Goal: Task Accomplishment & Management: Complete application form

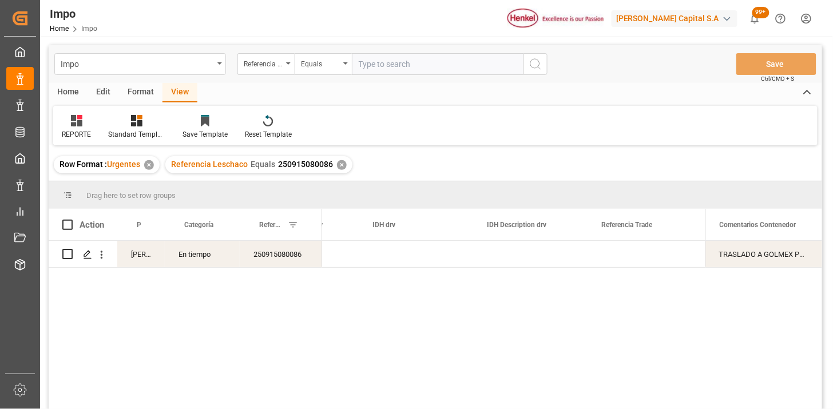
scroll to position [0, 3039]
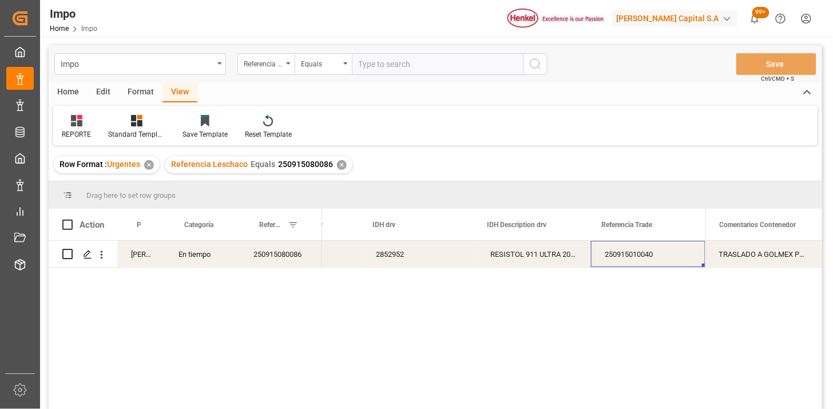
click at [406, 74] on div "Impo Referencia Leschaco Equals Save Ctrl/CMD + S" at bounding box center [436, 64] width 774 height 38
click at [410, 67] on input "text" at bounding box center [438, 64] width 172 height 22
paste input "250906900820"
type input "250906900820"
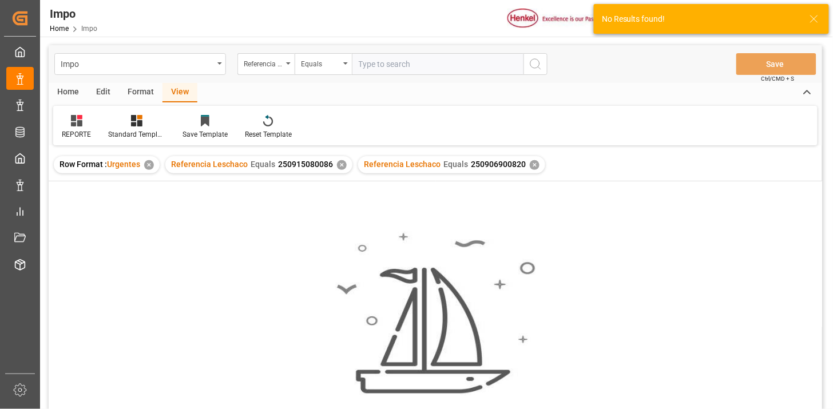
click at [342, 167] on div "✕" at bounding box center [342, 165] width 10 height 10
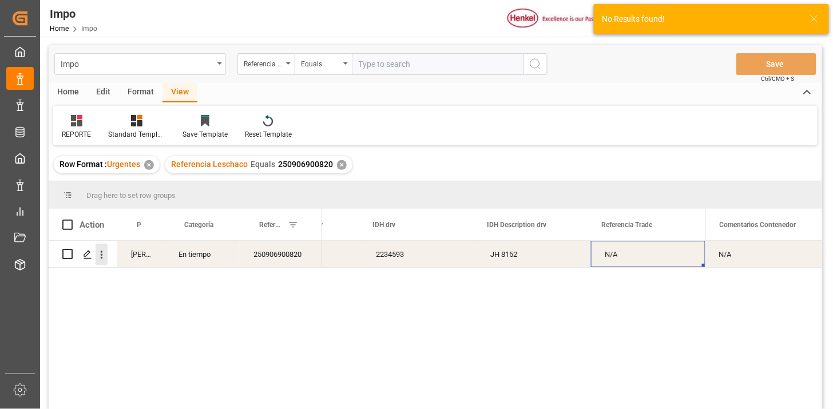
click at [103, 262] on button "open menu" at bounding box center [102, 255] width 12 height 22
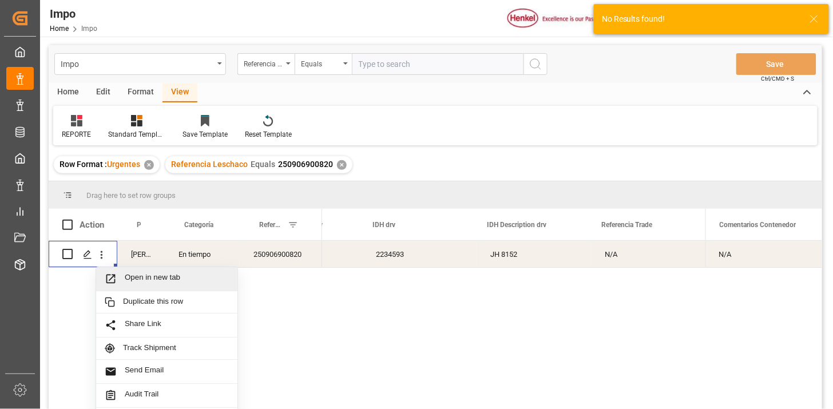
click at [127, 278] on span "Open in new tab" at bounding box center [177, 279] width 104 height 12
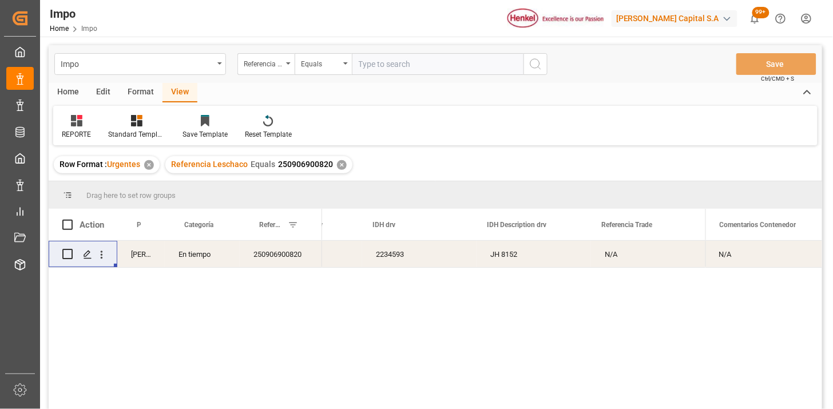
click at [416, 73] on input "text" at bounding box center [438, 64] width 172 height 22
paste input "250906900819"
type input "250906900819"
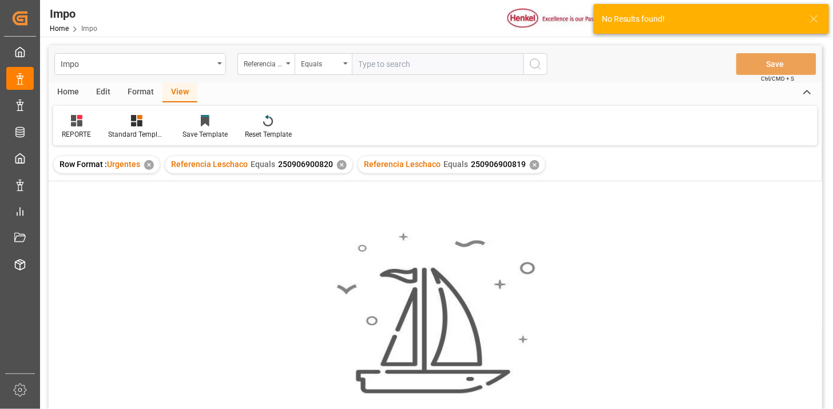
click at [342, 167] on div "✕" at bounding box center [342, 165] width 10 height 10
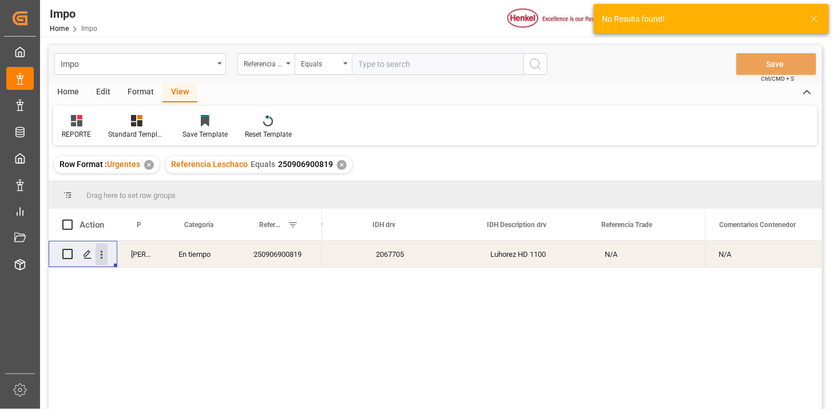
click at [106, 263] on button "open menu" at bounding box center [102, 255] width 12 height 22
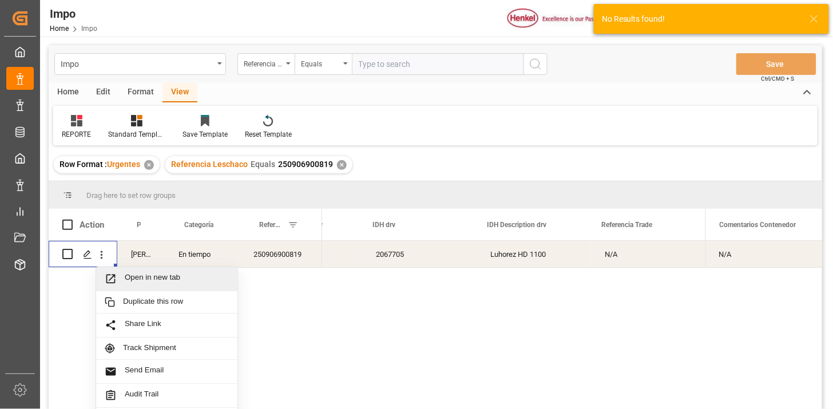
click at [139, 278] on span "Open in new tab" at bounding box center [177, 279] width 104 height 12
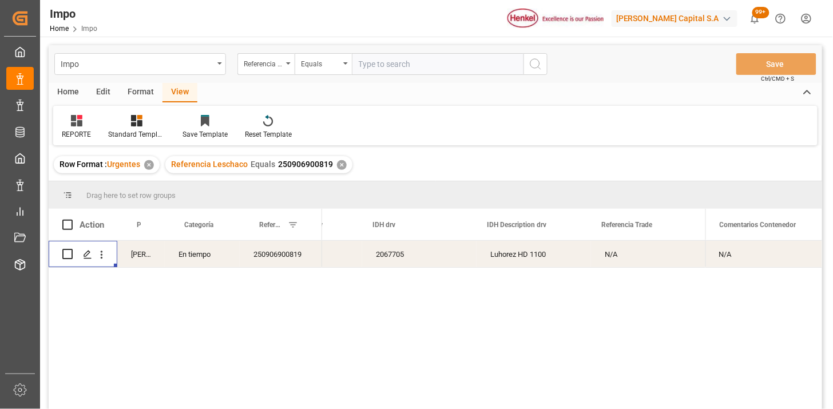
click at [379, 76] on div "Impo Referencia Leschaco Equals Save Ctrl/CMD + S" at bounding box center [436, 64] width 774 height 38
click at [381, 73] on input "text" at bounding box center [438, 64] width 172 height 22
paste input "250906900806"
type input "250906900806"
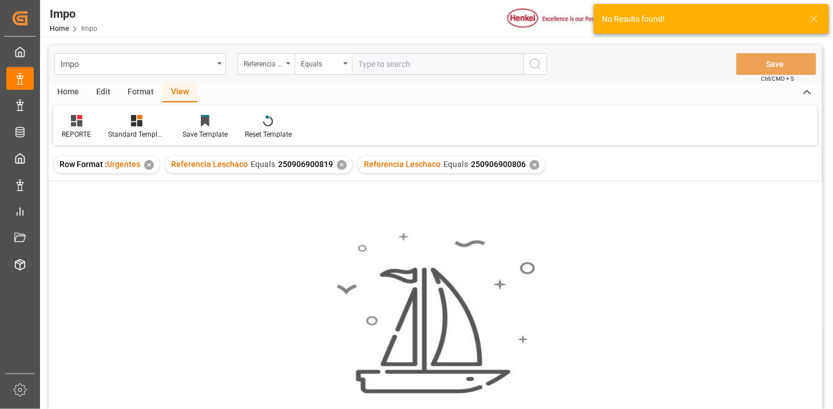
click at [339, 163] on div "✕" at bounding box center [342, 165] width 10 height 10
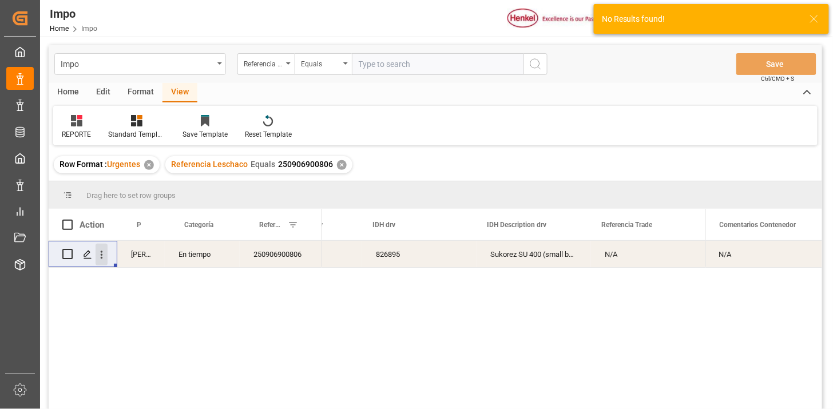
click at [103, 261] on button "open menu" at bounding box center [102, 255] width 12 height 22
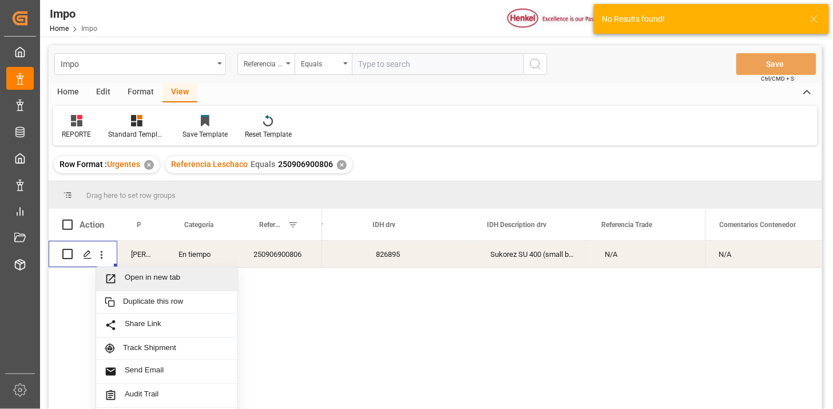
click at [121, 273] on span "Press SPACE to select this row." at bounding box center [115, 279] width 20 height 12
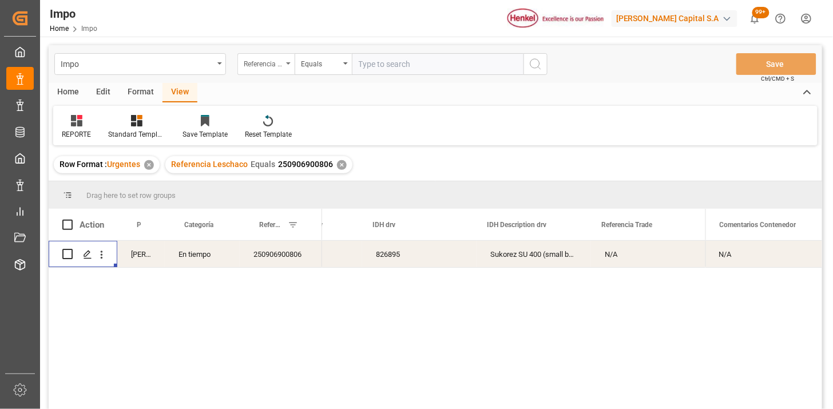
click at [261, 66] on div "Referencia Leschaco" at bounding box center [263, 62] width 39 height 13
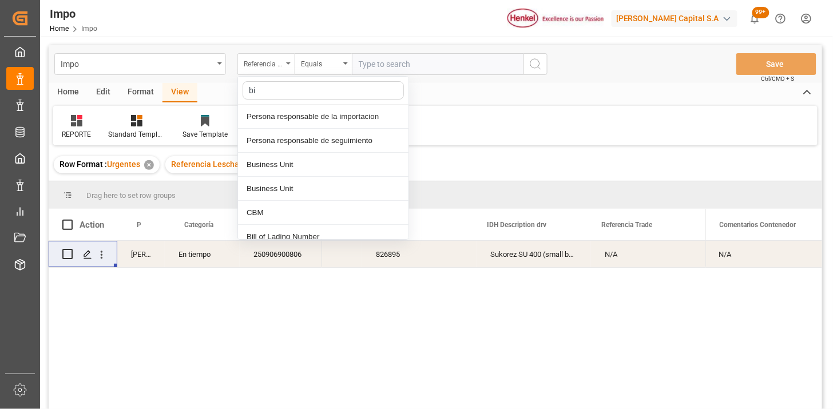
type input "bil"
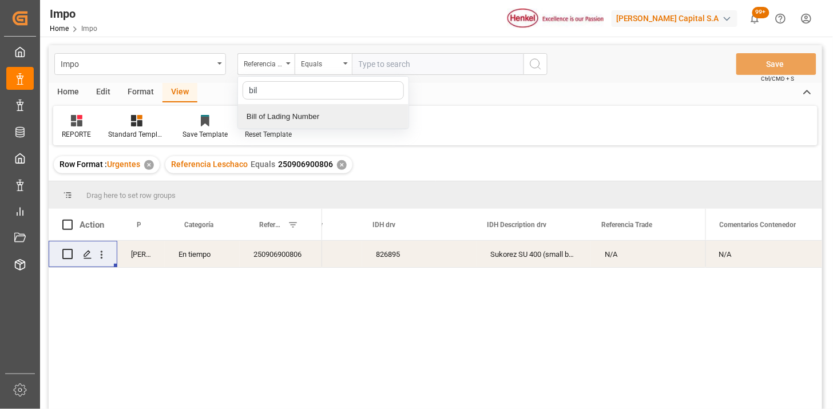
click at [319, 115] on div "Bill of Lading Number" at bounding box center [323, 117] width 171 height 24
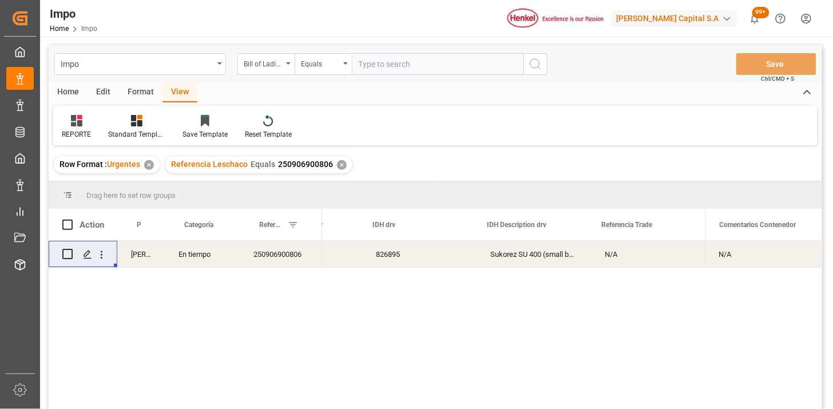
click at [375, 71] on input "text" at bounding box center [438, 64] width 172 height 22
paste input "HLCUVA4250800899"
type input "HLCUVA4250800899"
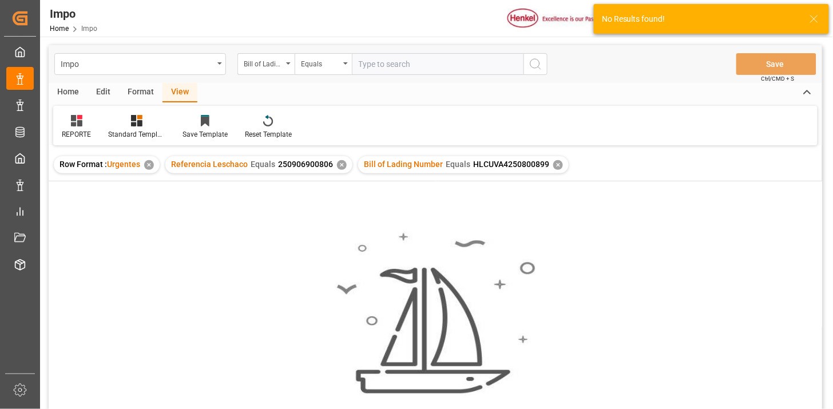
click at [344, 167] on div "✕" at bounding box center [342, 165] width 10 height 10
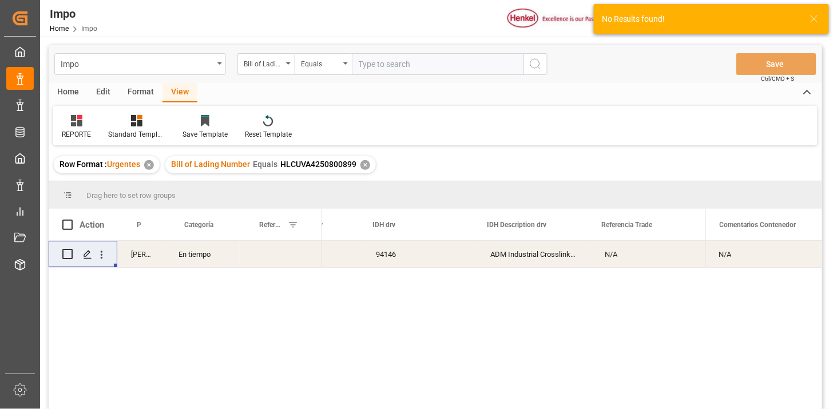
click at [210, 265] on div "En tiempo" at bounding box center [202, 254] width 75 height 26
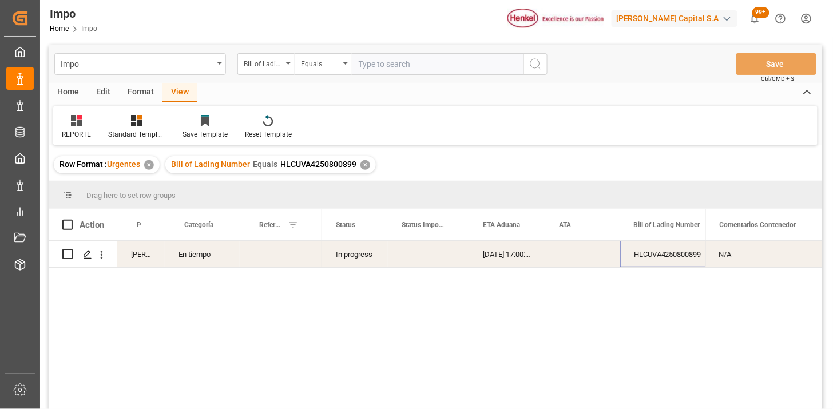
click at [645, 249] on div "HLCUVA4250800899" at bounding box center [677, 254] width 114 height 26
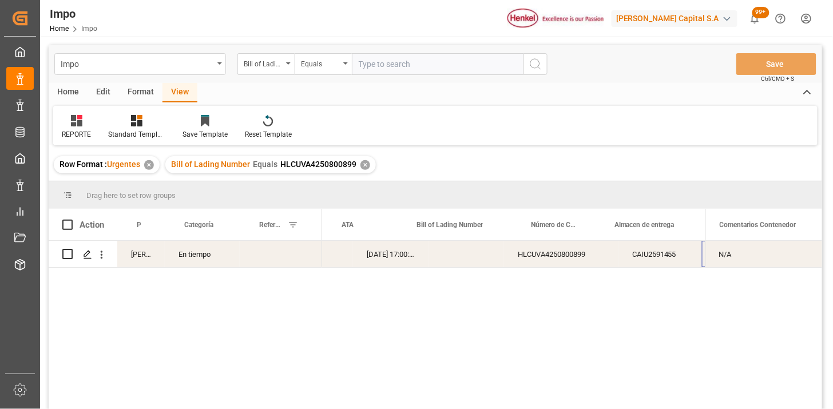
scroll to position [0, 217]
click at [271, 255] on div "Press SPACE to select this row." at bounding box center [281, 254] width 82 height 26
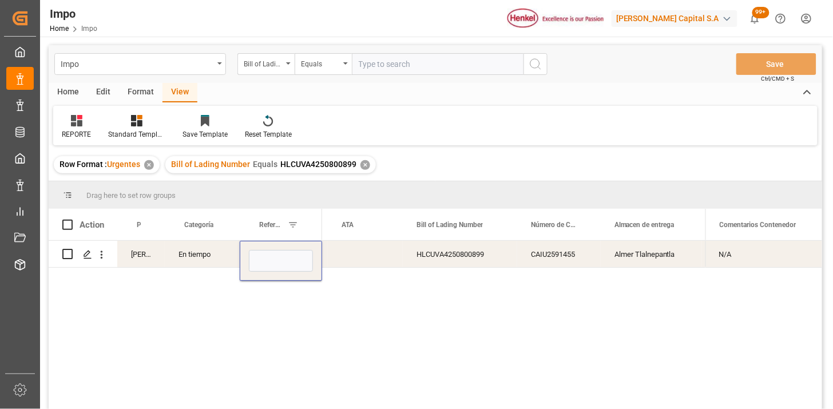
click at [271, 255] on input "Press SPACE to select this row." at bounding box center [281, 261] width 64 height 22
type input "251006900251"
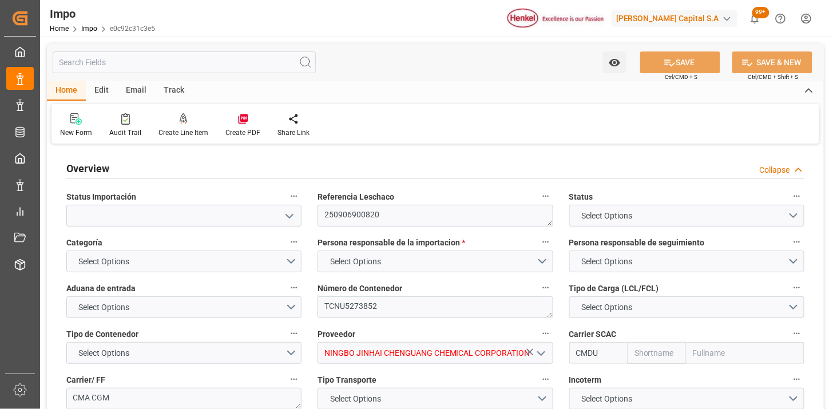
type textarea "250906900820"
type textarea "TCNU5273852"
type input "NINGBO JINHAI CHENGUANG CHEMICAL CORPORATION"
type input "CMDU"
type textarea "CMA CGM"
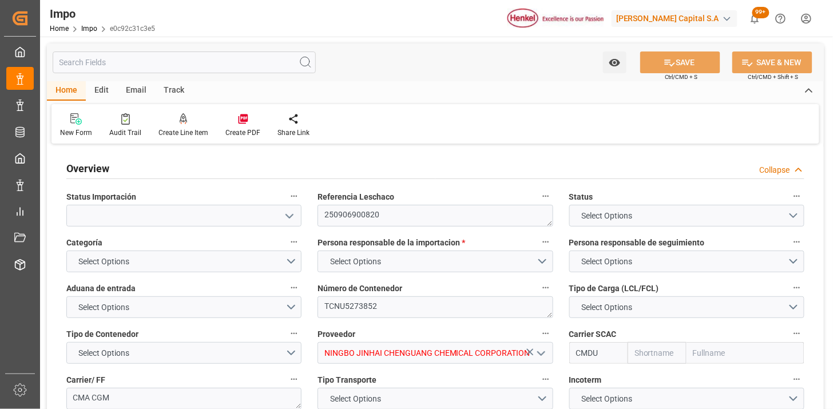
type textarea "N/A"
type input "AA"
type textarea "AA"
type input "CMACGM"
type input "CMA CGM Group"
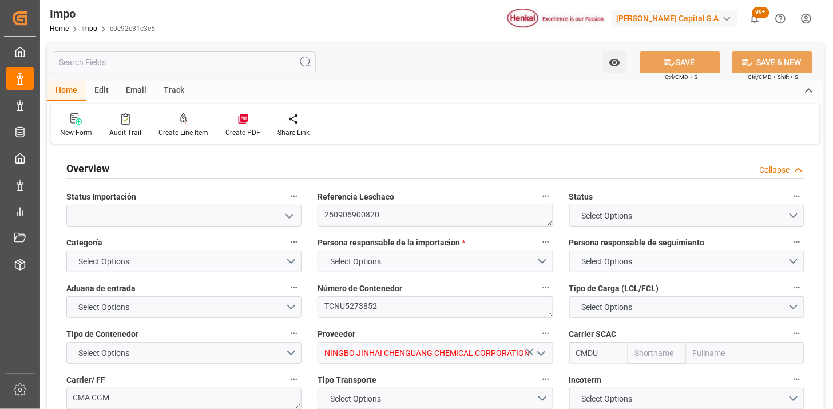
type input "1"
type input "58"
type input "32"
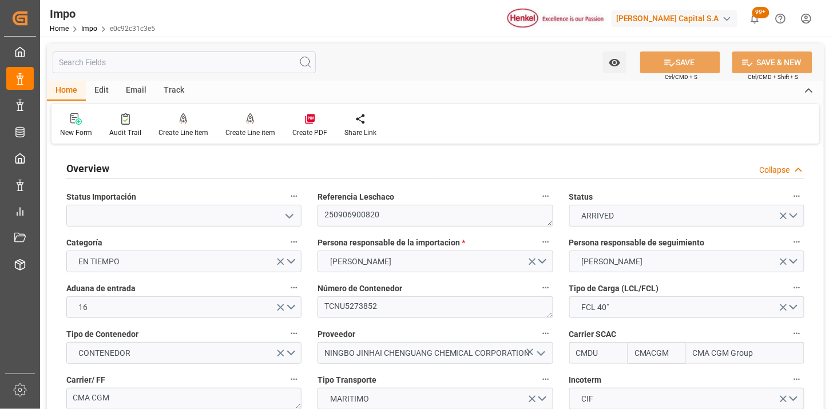
type input "[DATE]"
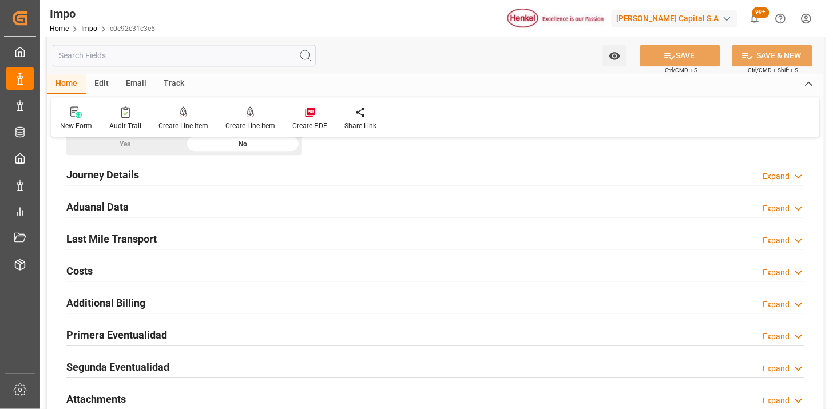
scroll to position [763, 0]
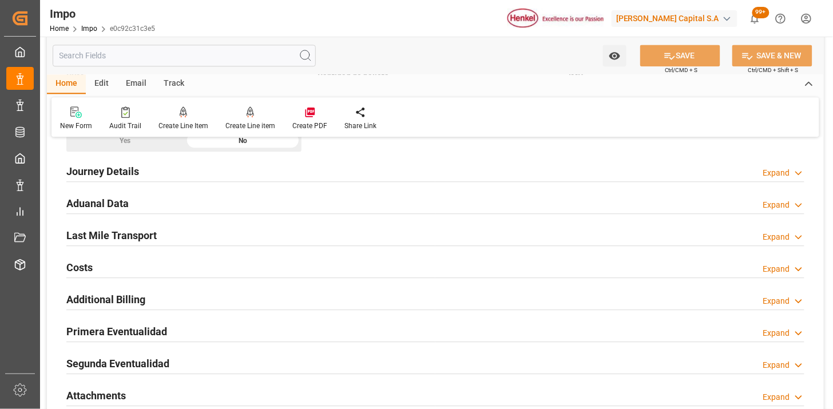
click at [256, 204] on div "Aduanal Data Expand" at bounding box center [435, 203] width 738 height 22
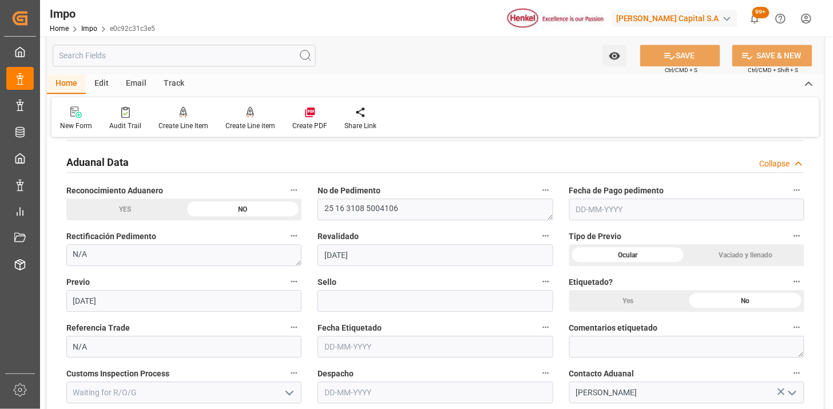
scroll to position [826, 0]
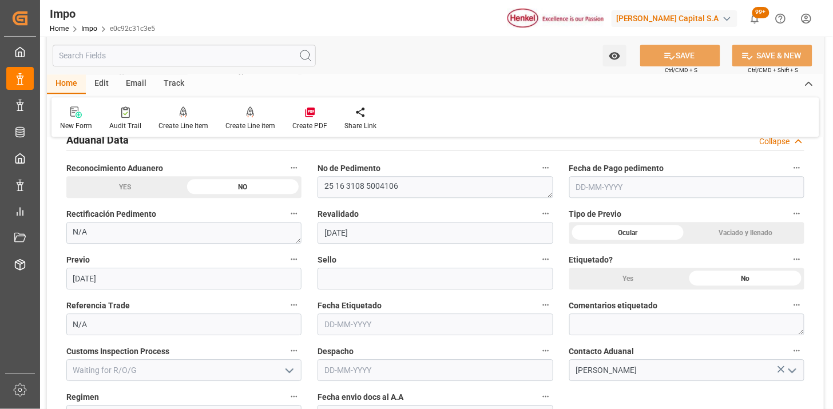
click at [665, 191] on input "text" at bounding box center [686, 187] width 235 height 22
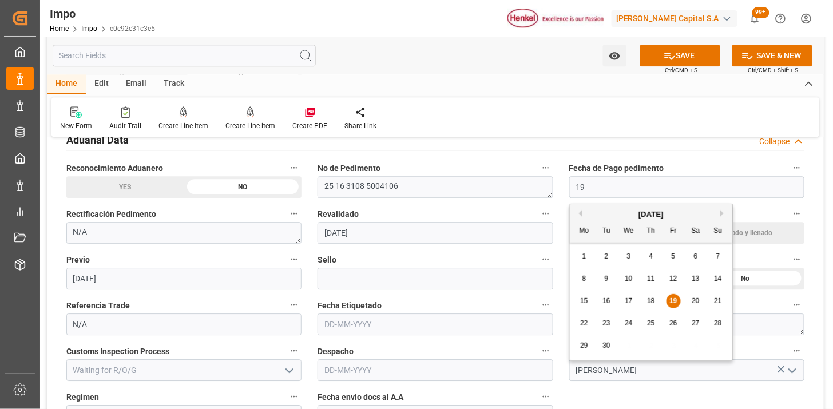
type input "[DATE]"
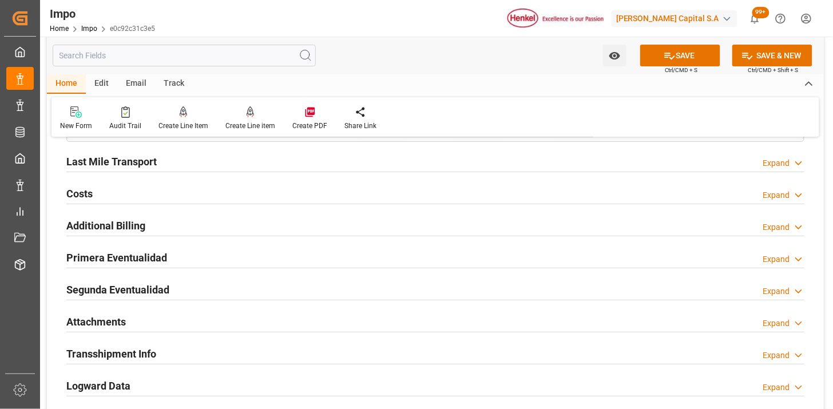
scroll to position [1272, 0]
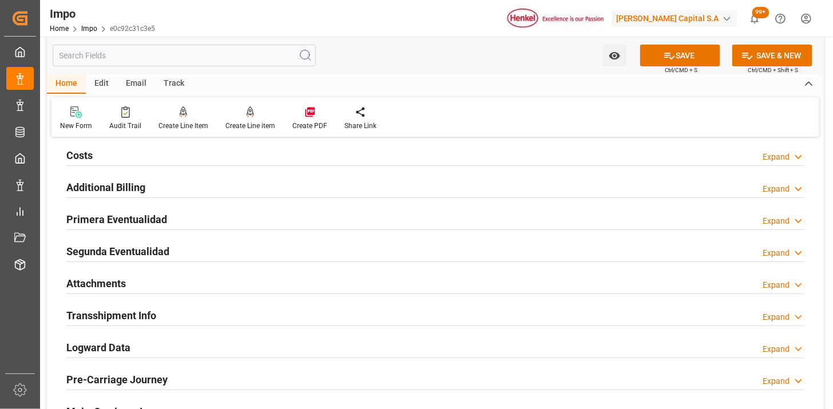
click at [293, 212] on div "Primera Eventualidad Expand" at bounding box center [435, 219] width 738 height 22
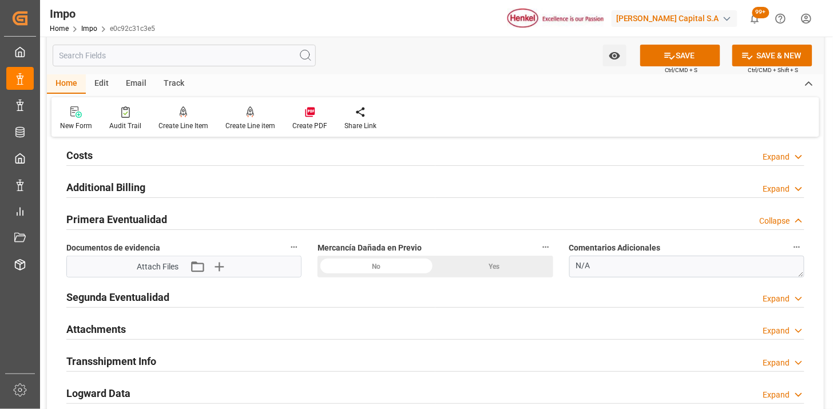
click at [390, 267] on div "No" at bounding box center [377, 267] width 118 height 22
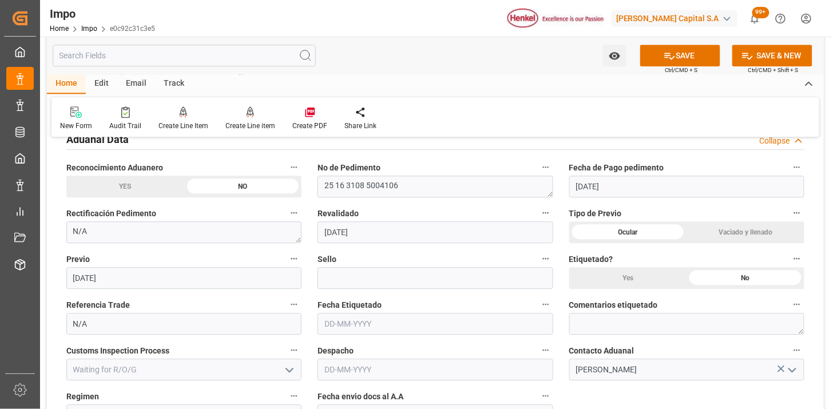
scroll to position [826, 0]
click at [390, 276] on input at bounding box center [435, 279] width 235 height 22
paste input "CEM23-3548281"
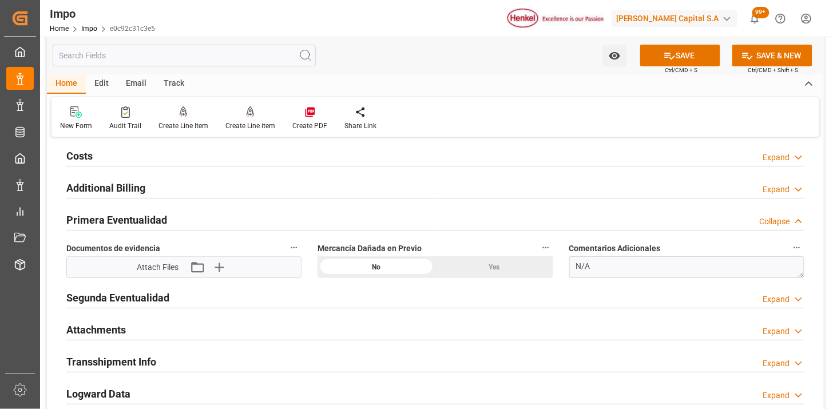
scroll to position [1272, 0]
type input "CEM23-3548281"
click at [223, 266] on icon "button" at bounding box center [218, 267] width 18 height 18
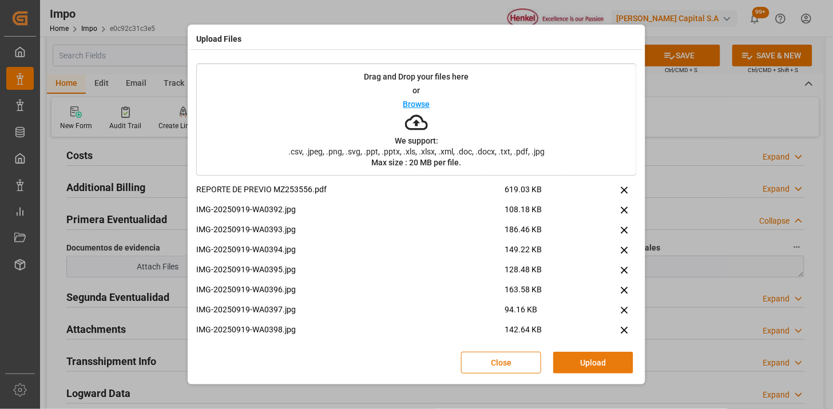
drag, startPoint x: 571, startPoint y: 361, endPoint x: 603, endPoint y: 380, distance: 36.7
click at [572, 362] on button "Upload" at bounding box center [593, 363] width 80 height 22
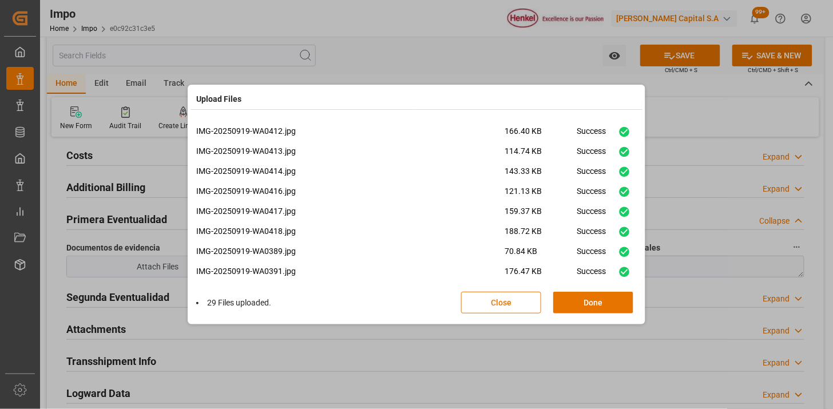
scroll to position [427, 0]
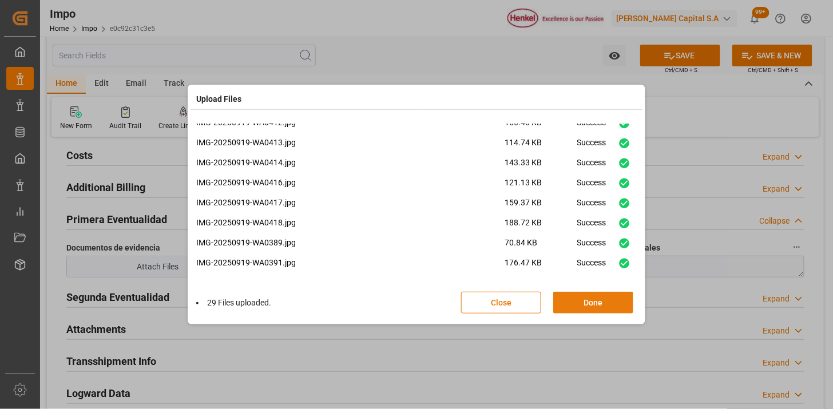
click at [587, 301] on button "Done" at bounding box center [593, 303] width 80 height 22
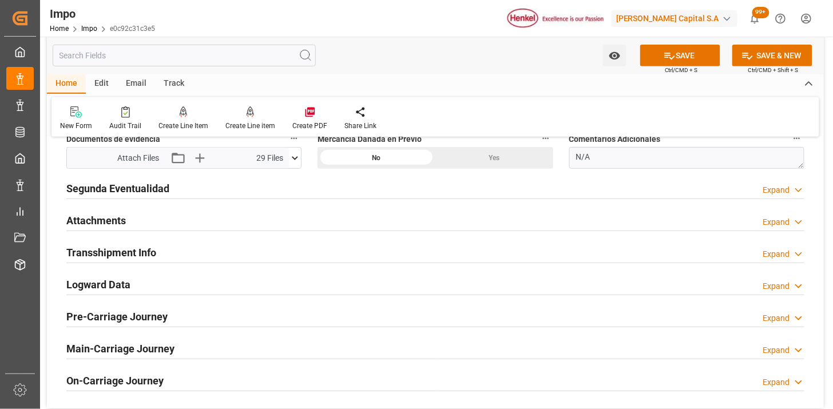
scroll to position [1399, 0]
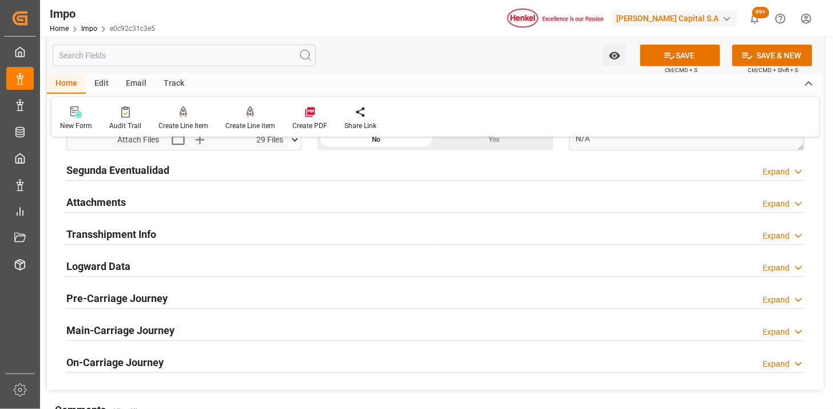
click at [165, 205] on div "Attachments Expand" at bounding box center [435, 202] width 738 height 22
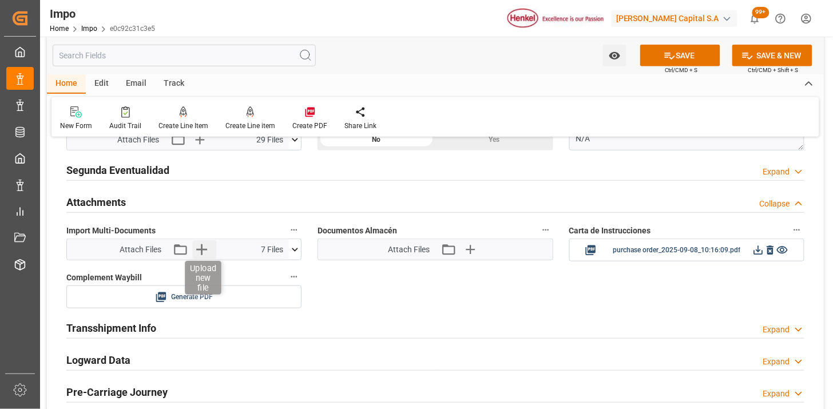
click at [205, 250] on icon "button" at bounding box center [201, 249] width 11 height 11
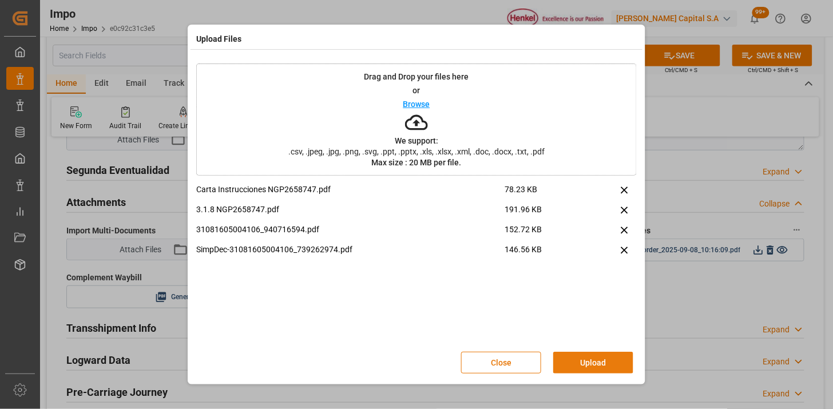
click at [586, 358] on button "Upload" at bounding box center [593, 363] width 80 height 22
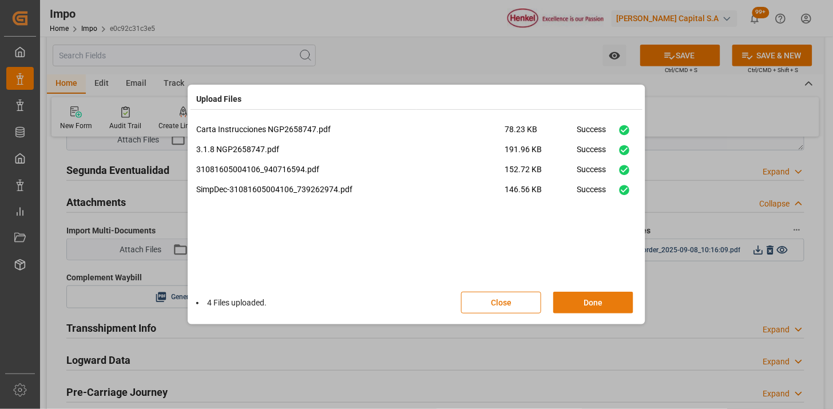
click at [577, 304] on button "Done" at bounding box center [593, 303] width 80 height 22
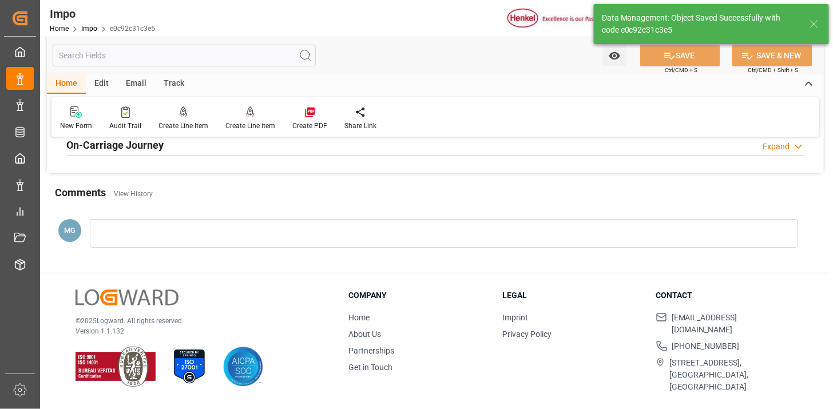
scroll to position [1002, 0]
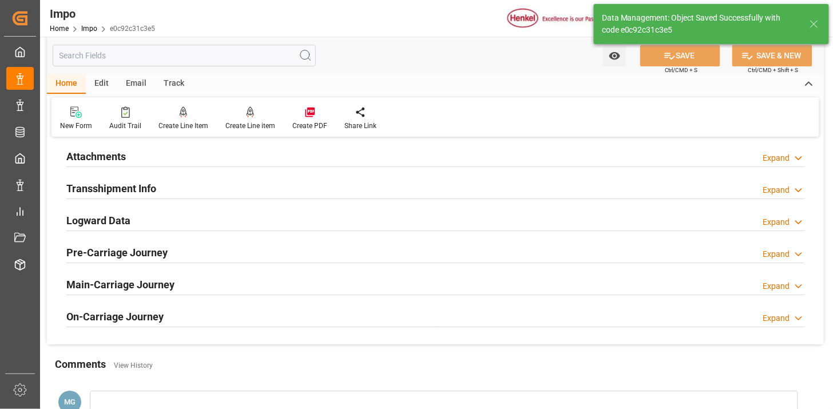
drag, startPoint x: 301, startPoint y: 156, endPoint x: 444, endPoint y: 208, distance: 152.0
click at [301, 157] on div "Attachments Expand" at bounding box center [435, 156] width 738 height 22
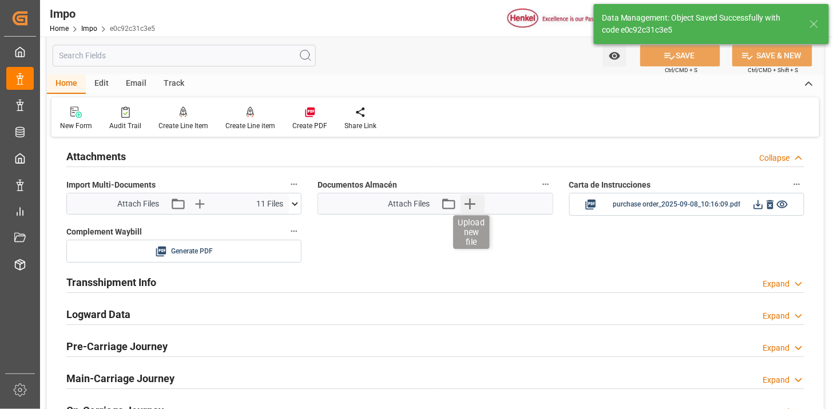
click at [473, 212] on icon "button" at bounding box center [470, 204] width 18 height 18
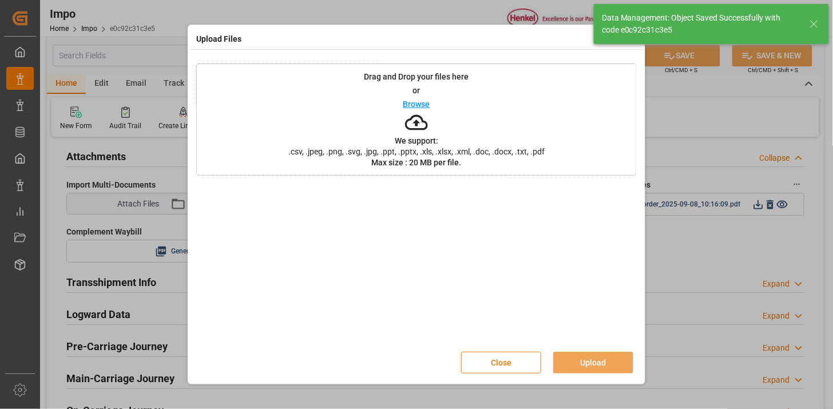
click at [487, 354] on button "Close" at bounding box center [501, 363] width 80 height 22
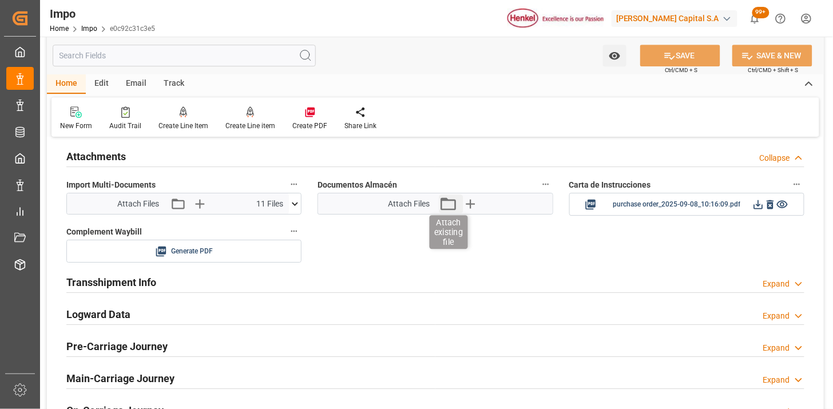
click at [445, 208] on icon "button" at bounding box center [448, 204] width 18 height 18
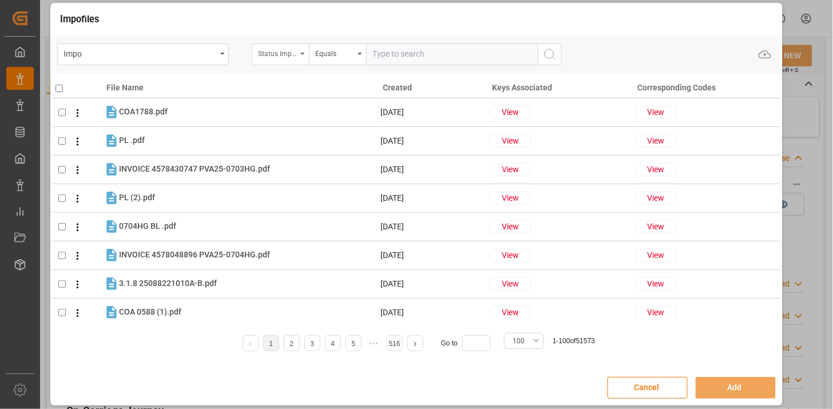
click at [290, 54] on div "Status Importación" at bounding box center [277, 52] width 39 height 13
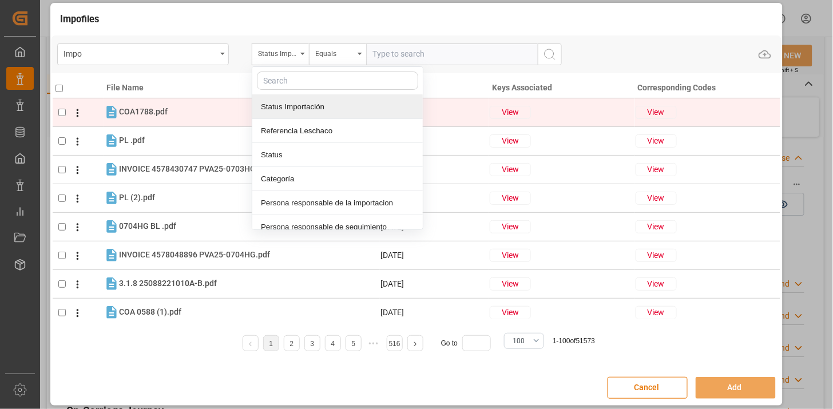
drag, startPoint x: 307, startPoint y: 126, endPoint x: 338, endPoint y: 106, distance: 36.8
click at [310, 124] on div "Referencia Leschaco" at bounding box center [337, 131] width 171 height 24
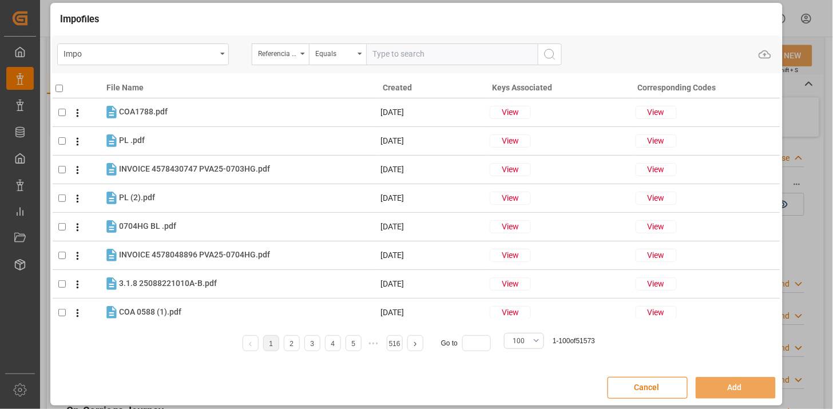
drag, startPoint x: 382, startPoint y: 62, endPoint x: 393, endPoint y: 61, distance: 11.5
click at [382, 63] on input "text" at bounding box center [452, 54] width 172 height 22
paste input "250906900820"
type input "250906900820"
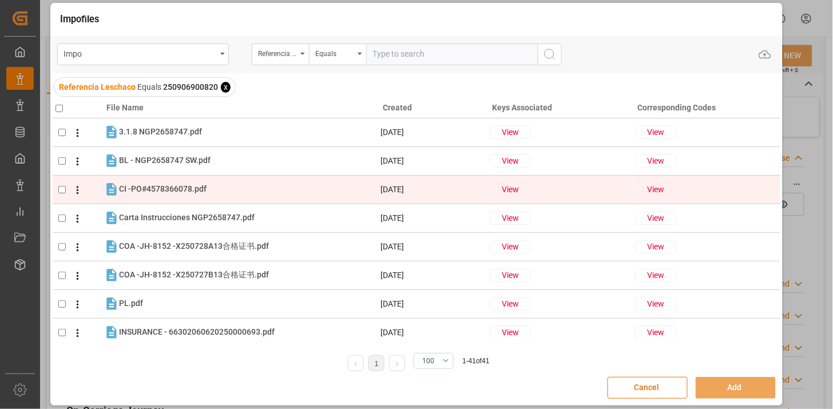
click at [236, 183] on div "CI -PO#4578366078.pdf CI -PO#4578366078.pdf" at bounding box center [249, 189] width 260 height 15
checkbox input "true"
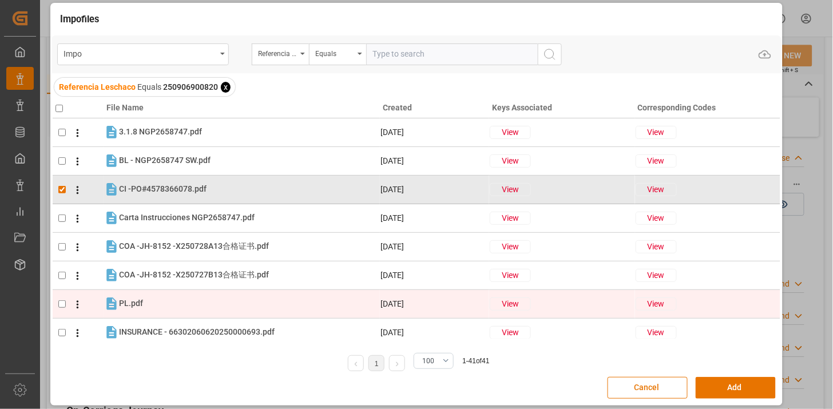
click at [191, 303] on div "PL.pdf PL.pdf" at bounding box center [249, 303] width 260 height 15
checkbox input "true"
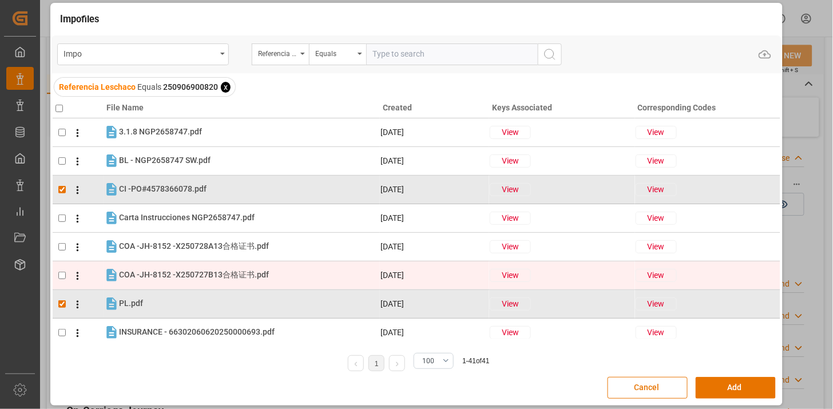
click at [193, 282] on div "COA -JH-8152 -X250727B13合格证书.pdf COA -JH-8152 -X250727B13合格证书.pdf" at bounding box center [249, 275] width 260 height 15
checkbox input "true"
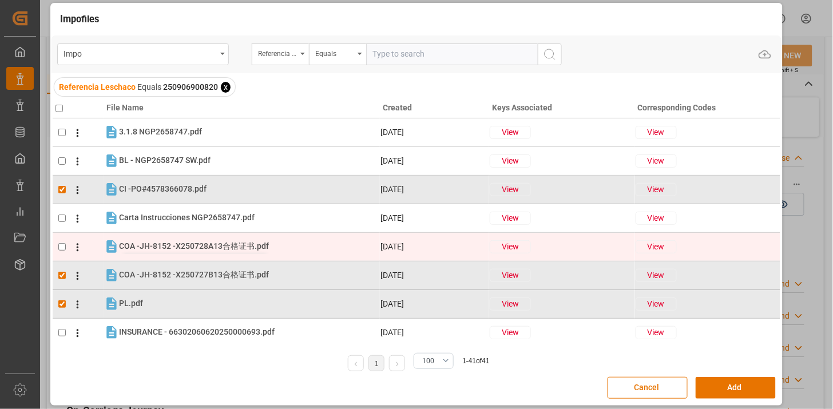
click at [195, 249] on span "COA -JH-8152 -X250728A13合格证书.pdf" at bounding box center [194, 245] width 150 height 9
checkbox input "true"
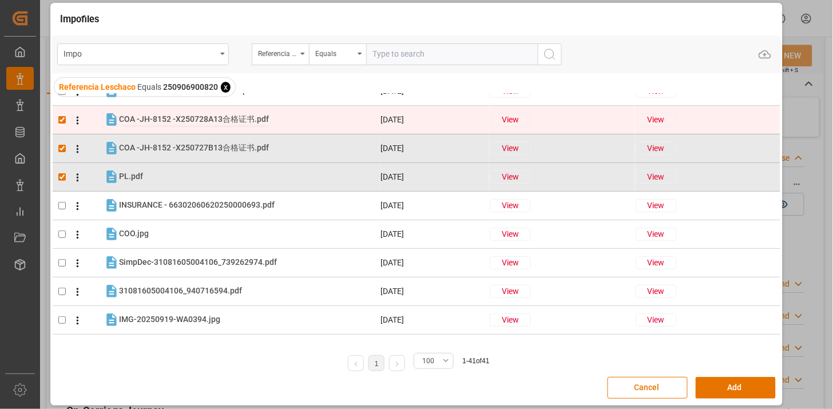
scroll to position [191, 0]
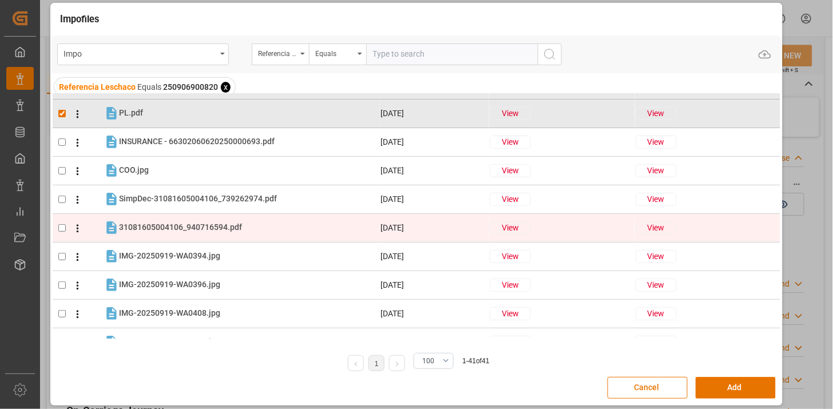
drag, startPoint x: 203, startPoint y: 228, endPoint x: 204, endPoint y: 220, distance: 8.2
click at [203, 227] on span "31081605004106_940716594.pdf" at bounding box center [180, 227] width 123 height 9
checkbox input "true"
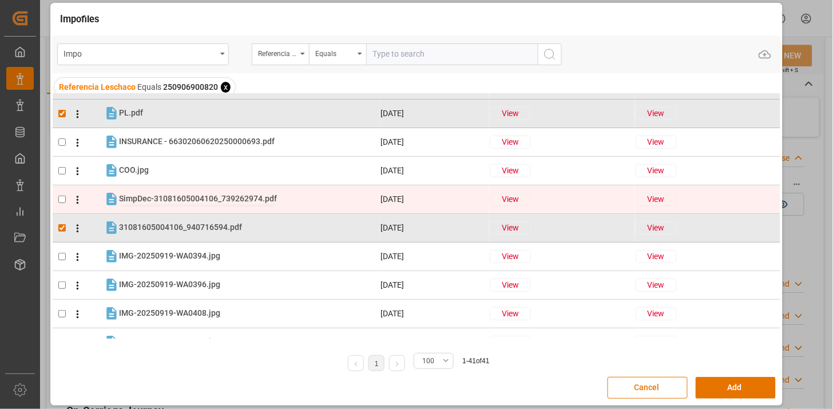
click at [208, 203] on span "SimpDec-31081605004106_739262974.pdf" at bounding box center [198, 198] width 158 height 9
checkbox input "true"
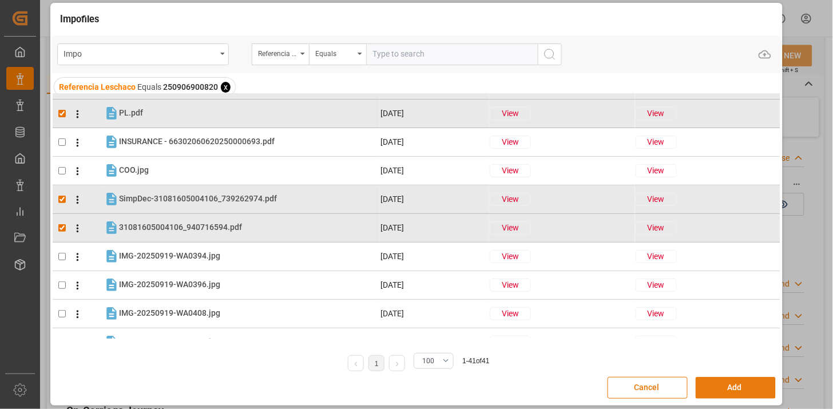
click at [714, 379] on button "Add" at bounding box center [736, 388] width 80 height 22
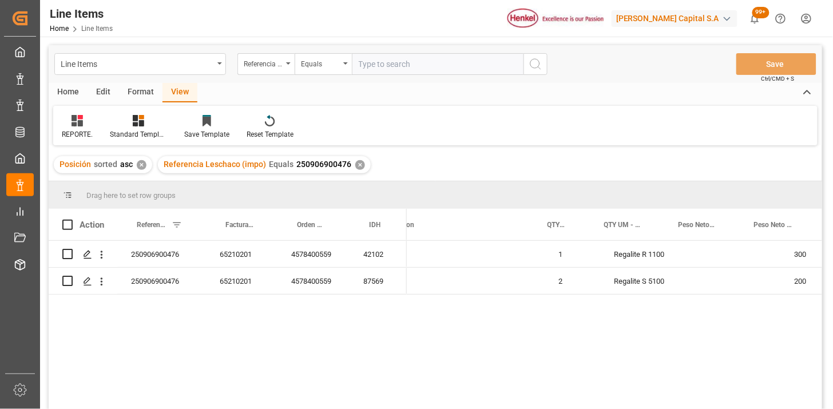
scroll to position [0, 247]
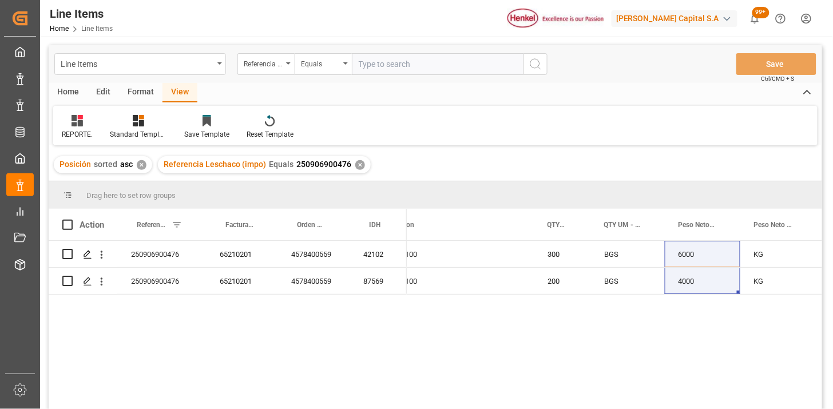
drag, startPoint x: 419, startPoint y: 62, endPoint x: 426, endPoint y: 62, distance: 6.3
click at [421, 62] on input "text" at bounding box center [438, 64] width 172 height 22
paste input "250906900820"
type input "250906900820"
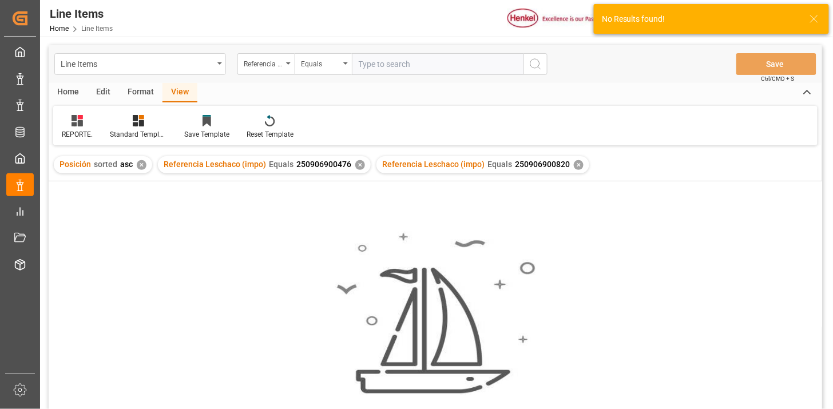
click at [351, 167] on div "Referencia Leschaco (impo) Equals 250906900476 ✕" at bounding box center [264, 164] width 213 height 17
click at [355, 168] on div "✕" at bounding box center [360, 165] width 10 height 10
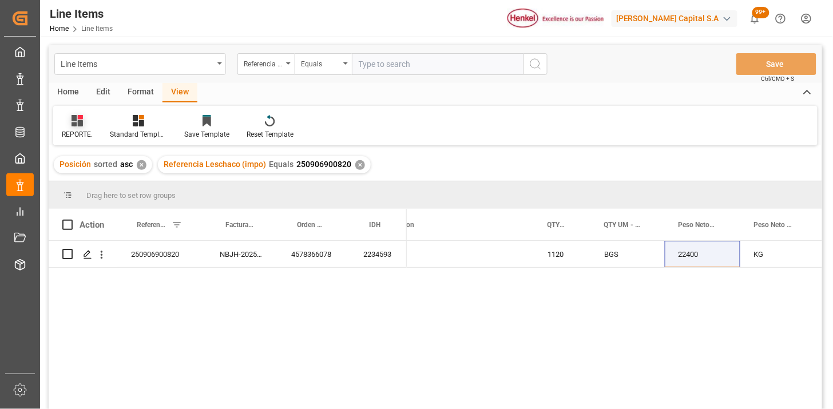
click at [81, 124] on icon at bounding box center [77, 120] width 11 height 11
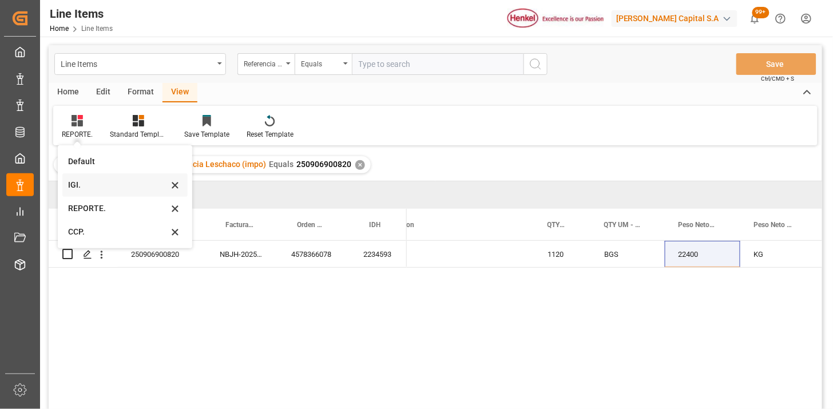
click at [90, 184] on div "IGI." at bounding box center [118, 185] width 100 height 12
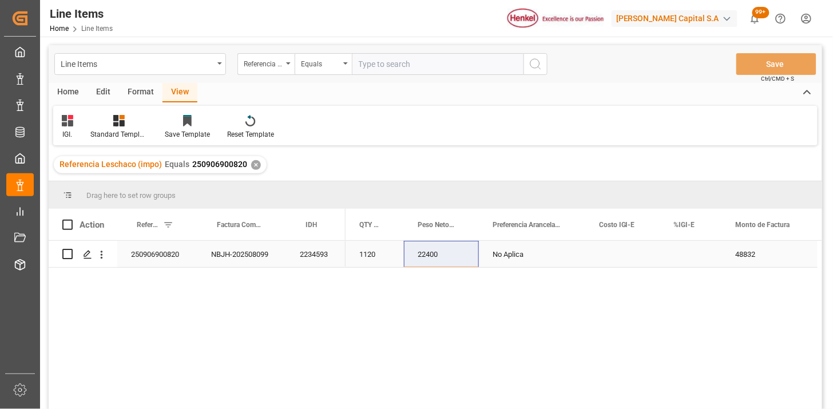
click at [691, 258] on div "Press SPACE to select this row." at bounding box center [691, 254] width 62 height 26
click at [691, 258] on input "Press SPACE to select this row." at bounding box center [691, 261] width 43 height 22
type input "0"
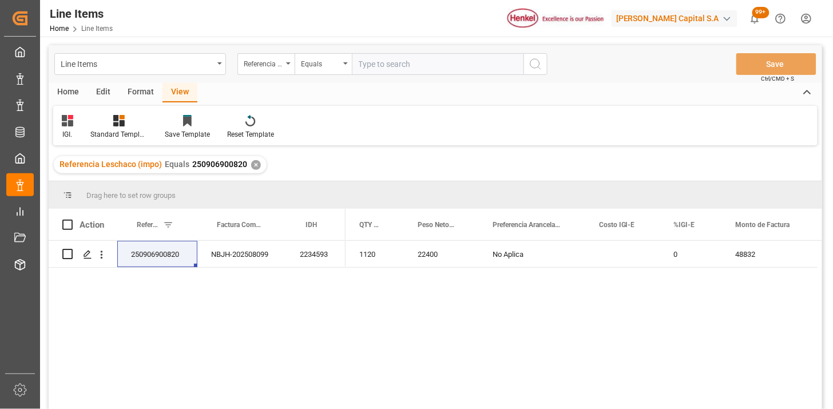
click at [403, 61] on input "text" at bounding box center [438, 64] width 172 height 22
paste input "250906900819"
type input "250906900819"
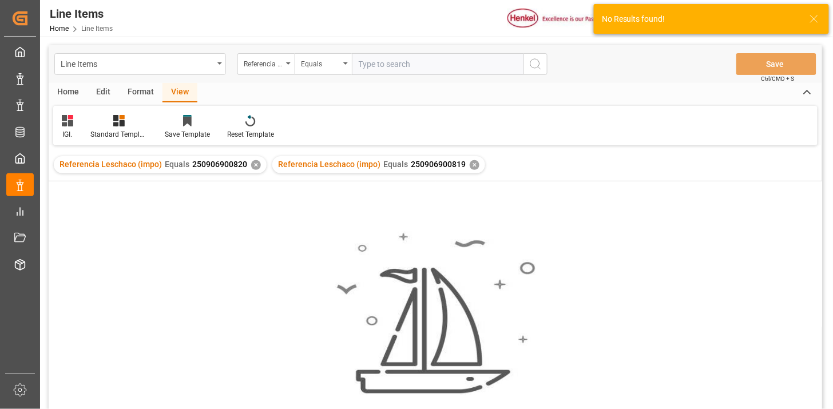
click at [251, 162] on div "✕" at bounding box center [256, 165] width 10 height 10
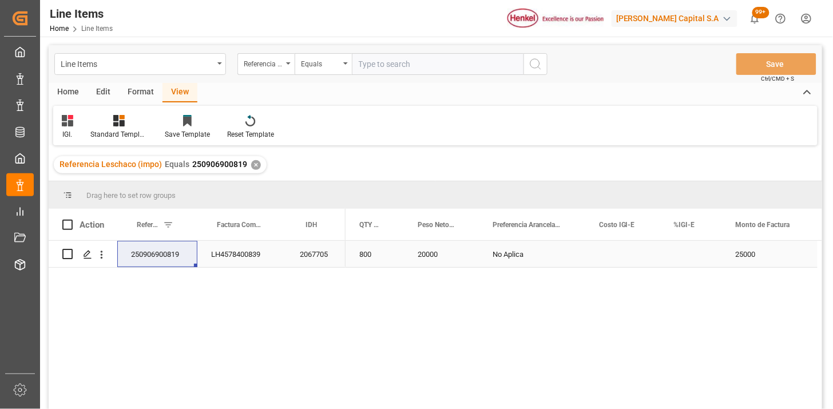
click at [685, 256] on div "Press SPACE to select this row." at bounding box center [691, 254] width 62 height 26
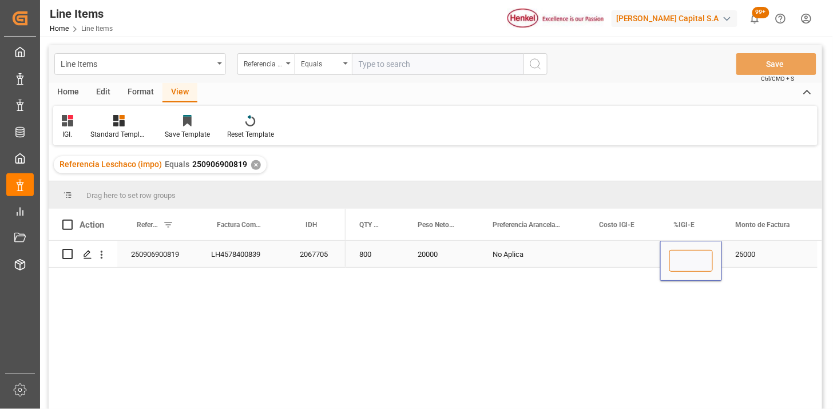
click at [685, 256] on input "Press SPACE to select this row." at bounding box center [691, 261] width 43 height 22
type input "0"
drag, startPoint x: 410, startPoint y: 60, endPoint x: 458, endPoint y: 68, distance: 48.6
click at [411, 60] on input "text" at bounding box center [438, 64] width 172 height 22
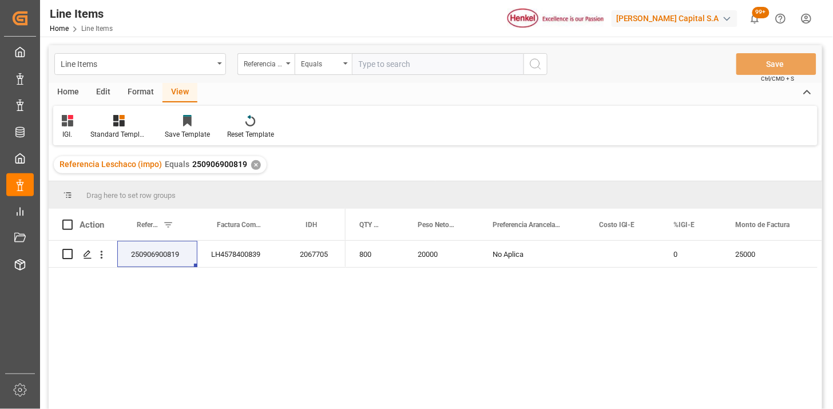
paste input "250906900806"
type input "250906900806"
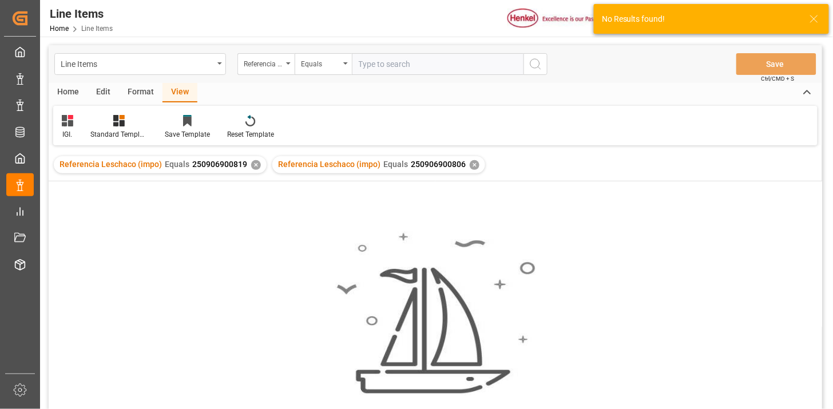
click at [251, 165] on div "✕" at bounding box center [256, 165] width 10 height 10
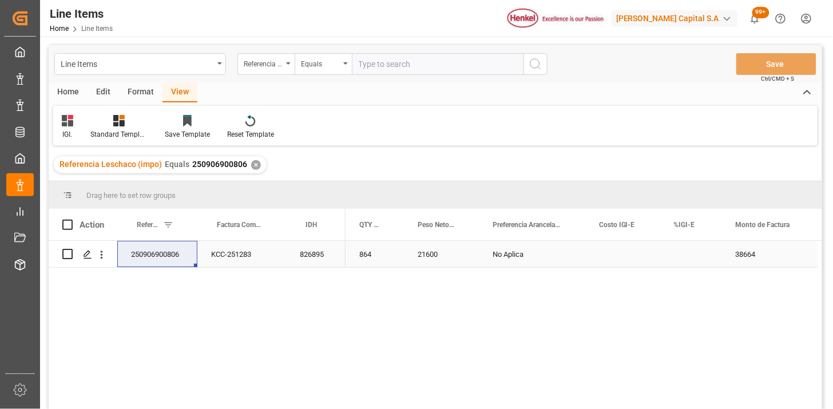
click at [678, 255] on div "Press SPACE to select this row." at bounding box center [691, 254] width 62 height 26
click at [678, 255] on input "Press SPACE to select this row." at bounding box center [691, 261] width 43 height 22
type input "0"
click at [180, 266] on div "250906900806" at bounding box center [157, 254] width 80 height 26
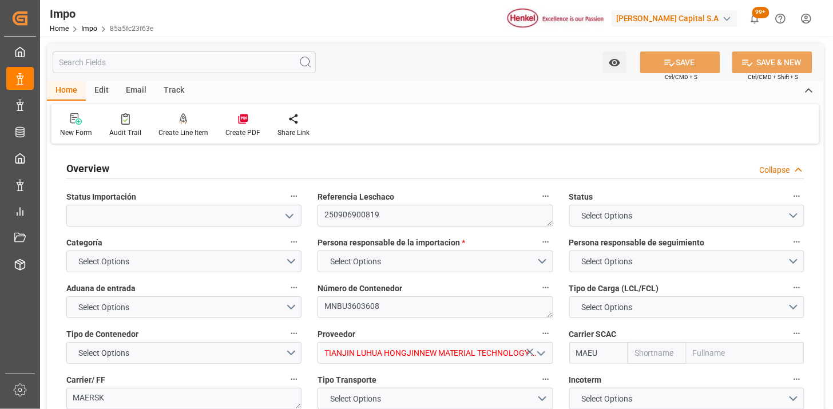
type textarea "250906900819"
type textarea "MNBU3603608"
type input "TIANJIN LUHUA HONGJINNEW MATERIAL TECHNOLOGY CO., LTD"
type input "MAEU"
type textarea "MAERSK"
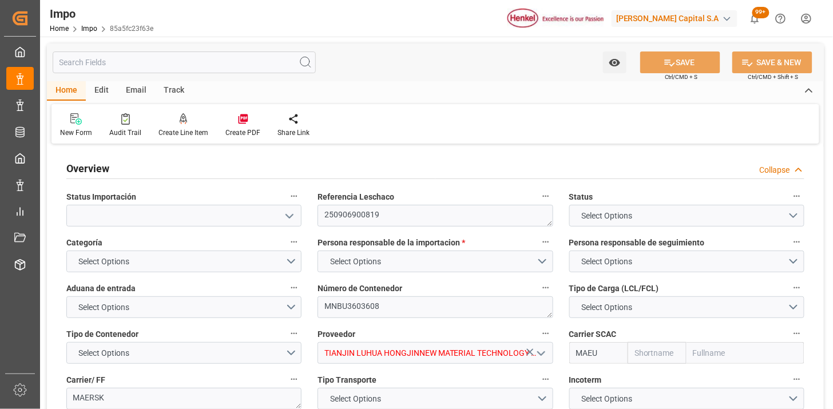
type textarea "N/A"
type input "AA"
type textarea "AA"
type input "Maersk"
type input "Maersk Line AS"
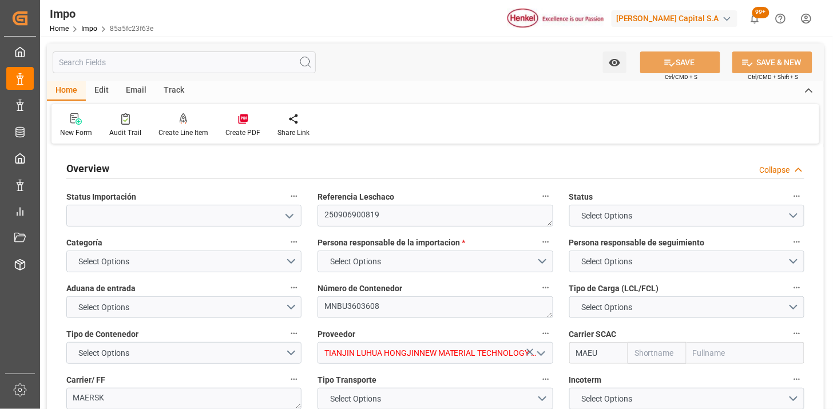
type input "1"
type input "50"
type input "20"
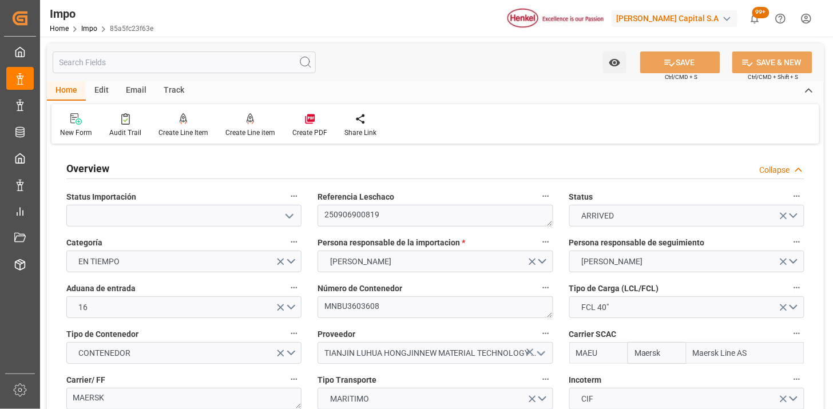
type input "[DATE]"
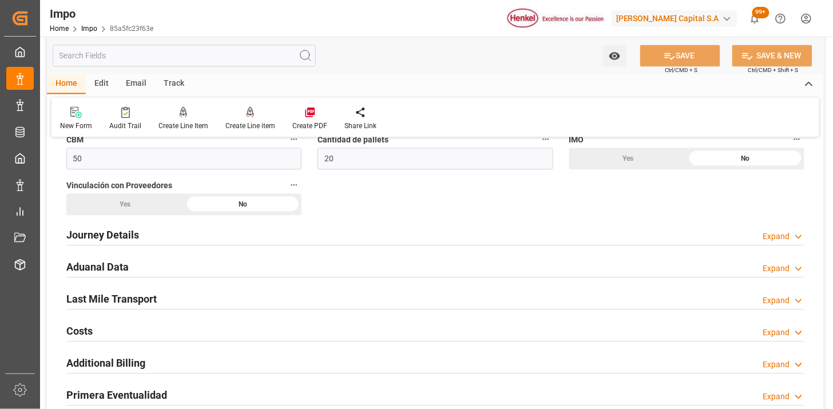
scroll to position [763, 0]
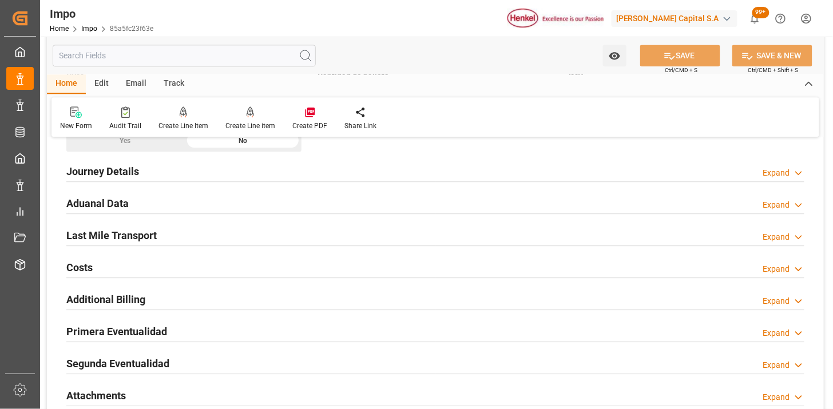
click at [250, 197] on div "Aduanal Data Expand" at bounding box center [435, 203] width 738 height 22
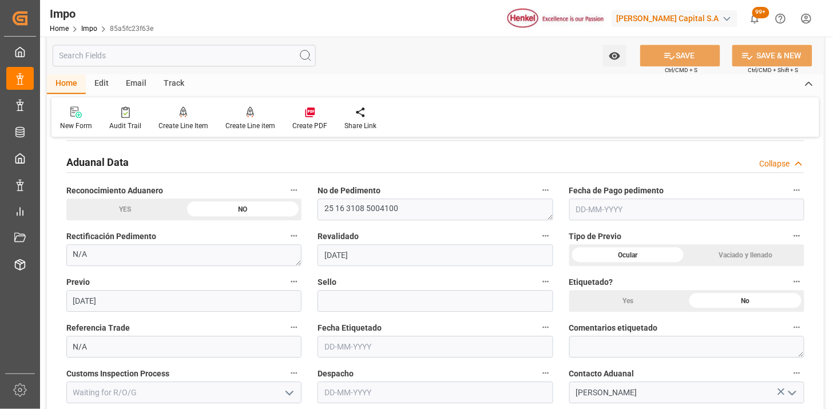
scroll to position [826, 0]
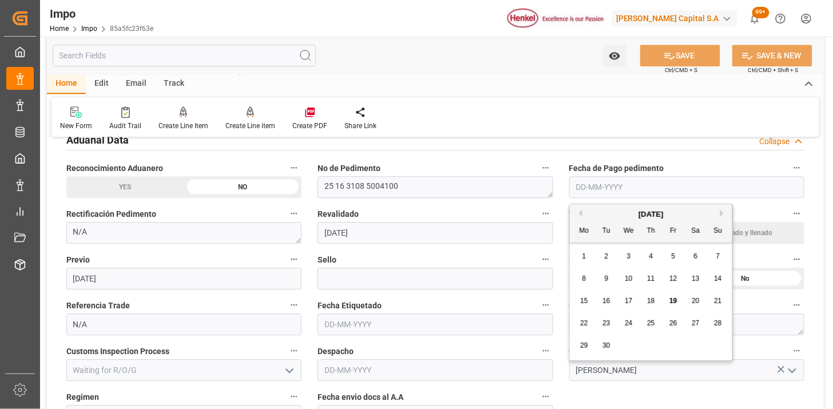
click at [632, 196] on input "text" at bounding box center [686, 187] width 235 height 22
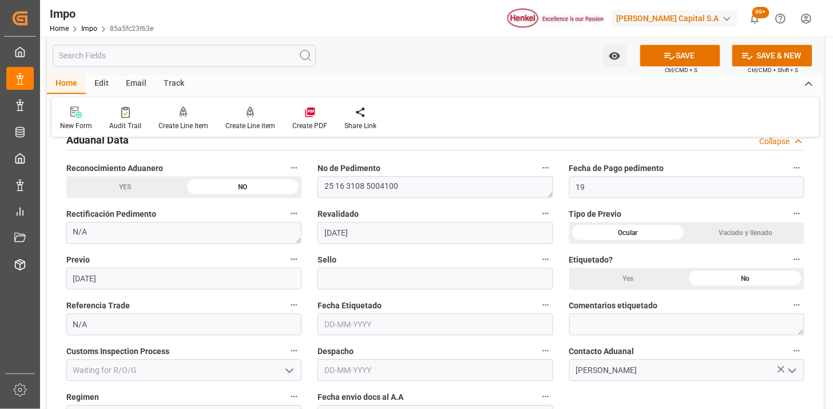
type input "[DATE]"
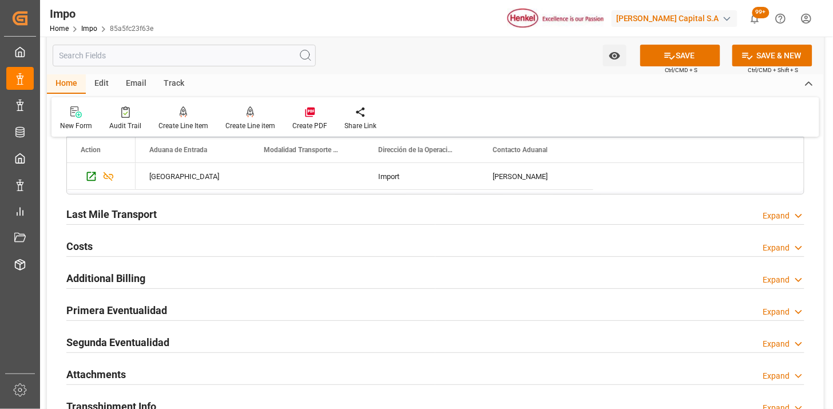
scroll to position [1208, 0]
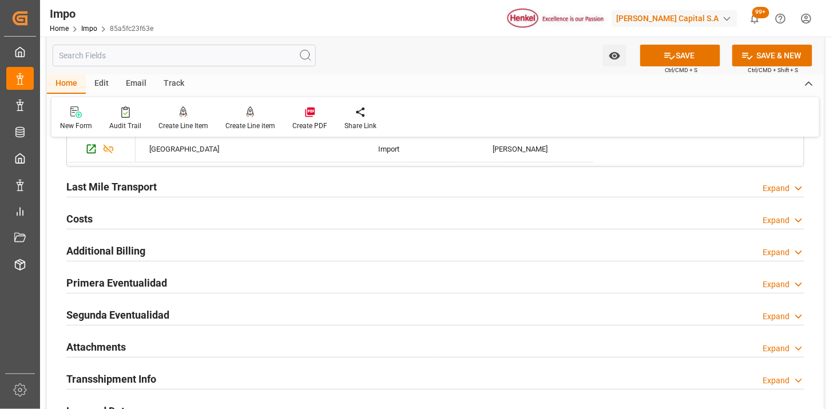
click at [288, 189] on div "Last Mile Transport Expand" at bounding box center [435, 186] width 738 height 22
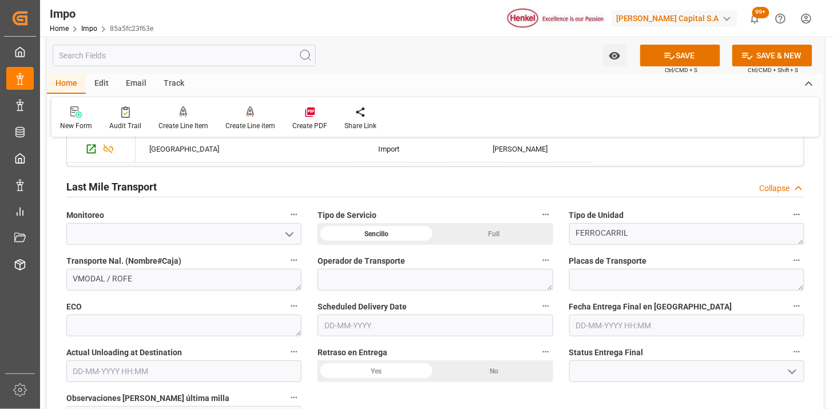
click at [288, 189] on div "Last Mile Transport Collapse" at bounding box center [435, 186] width 738 height 22
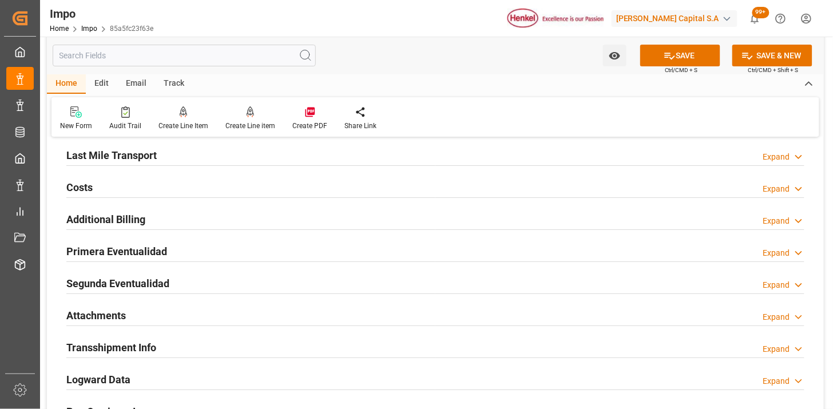
scroll to position [1272, 0]
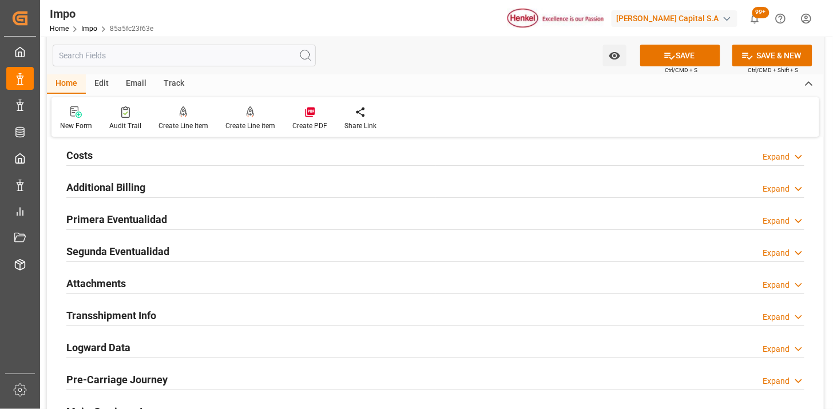
click at [275, 233] on div "Primera Eventualidad Expand" at bounding box center [435, 220] width 754 height 32
click at [283, 226] on div "Primera Eventualidad Expand" at bounding box center [435, 219] width 738 height 22
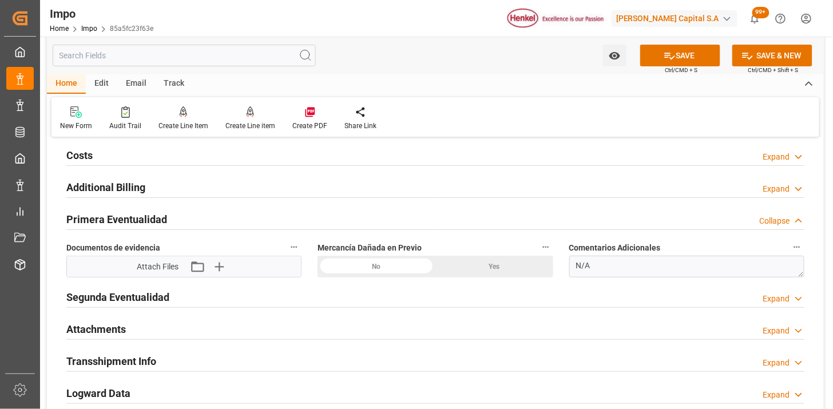
click at [401, 264] on div "No" at bounding box center [377, 267] width 118 height 22
click at [222, 264] on icon "button" at bounding box center [218, 267] width 18 height 18
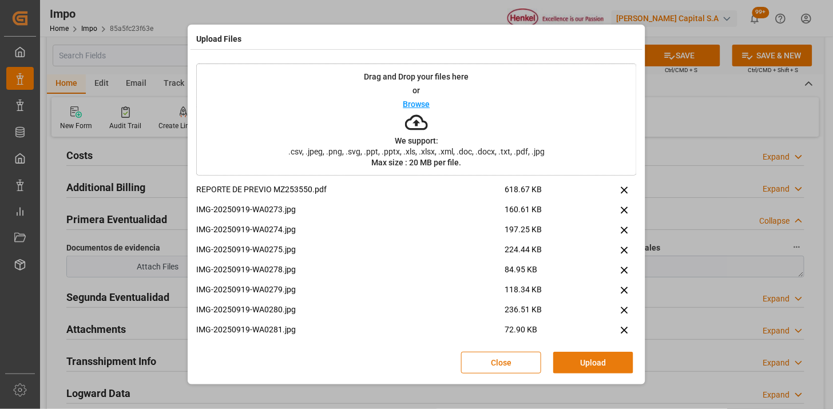
drag, startPoint x: 594, startPoint y: 365, endPoint x: 471, endPoint y: 317, distance: 132.1
click at [592, 364] on button "Upload" at bounding box center [593, 363] width 80 height 22
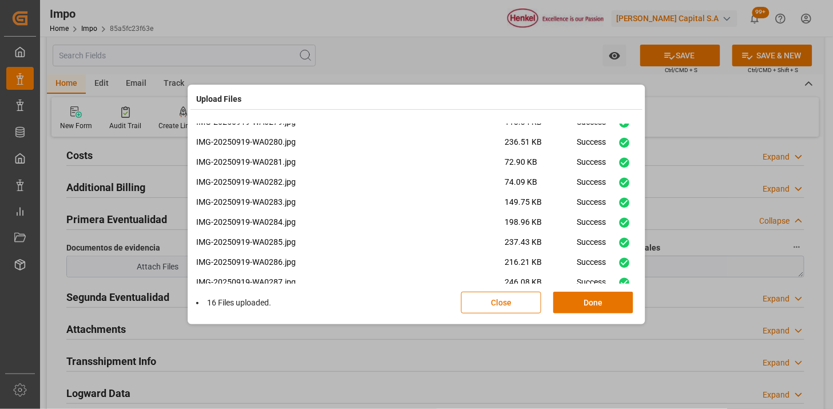
scroll to position [168, 0]
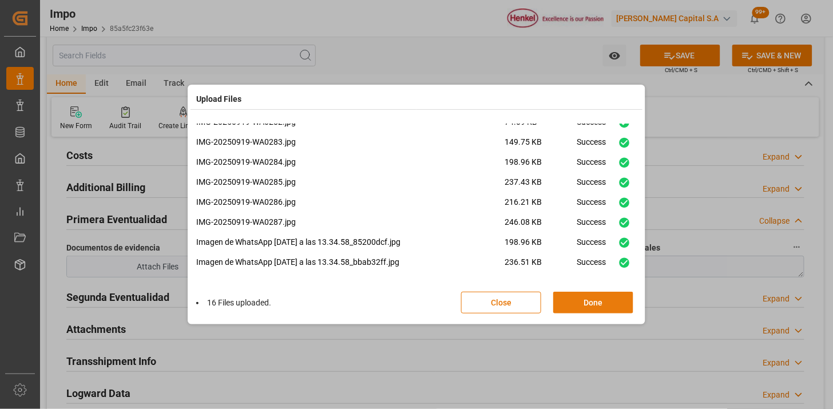
click at [590, 301] on button "Done" at bounding box center [593, 303] width 80 height 22
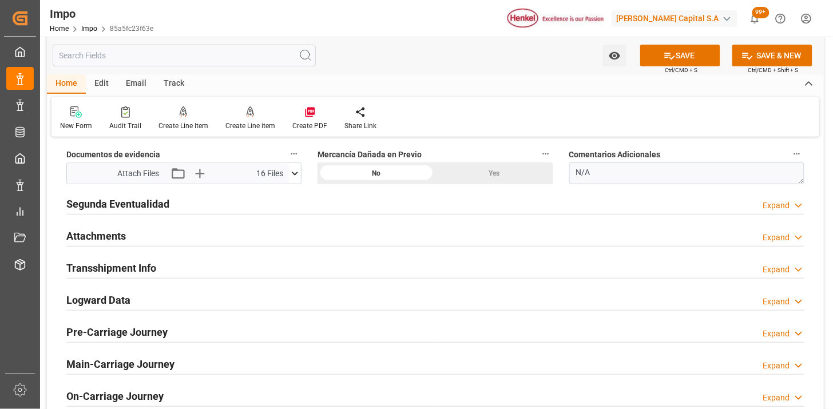
scroll to position [1399, 0]
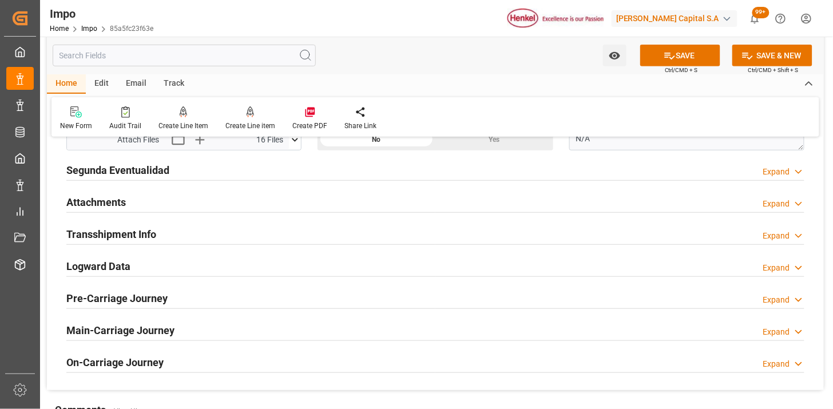
drag, startPoint x: 185, startPoint y: 195, endPoint x: 236, endPoint y: 252, distance: 76.6
click at [185, 195] on div "Attachments Expand" at bounding box center [435, 202] width 738 height 22
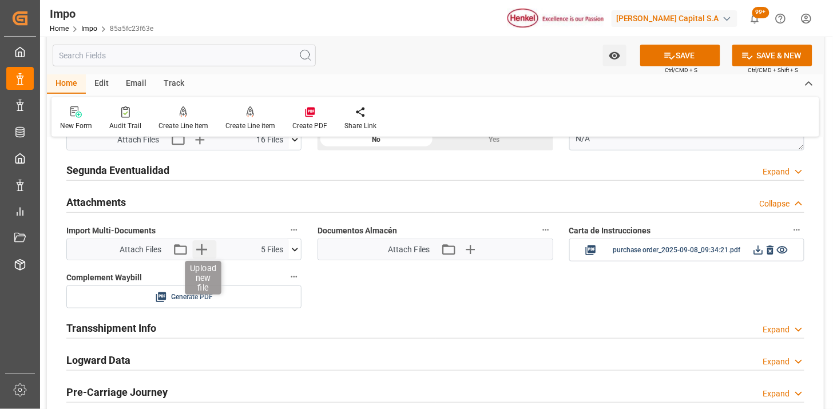
click at [197, 241] on icon "button" at bounding box center [201, 249] width 18 height 18
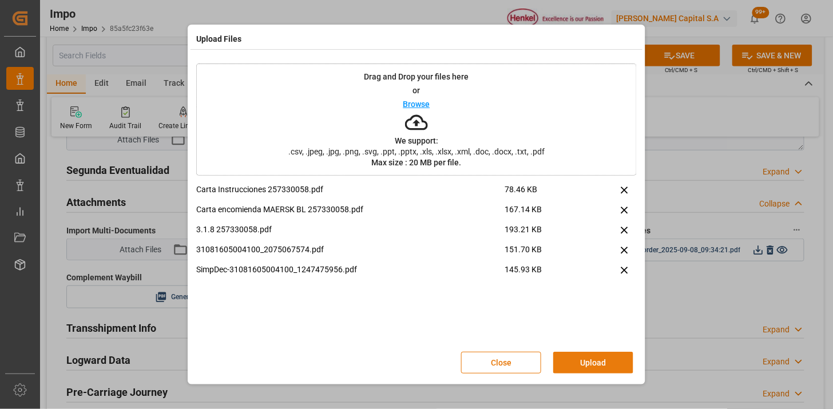
click at [568, 367] on button "Upload" at bounding box center [593, 363] width 80 height 22
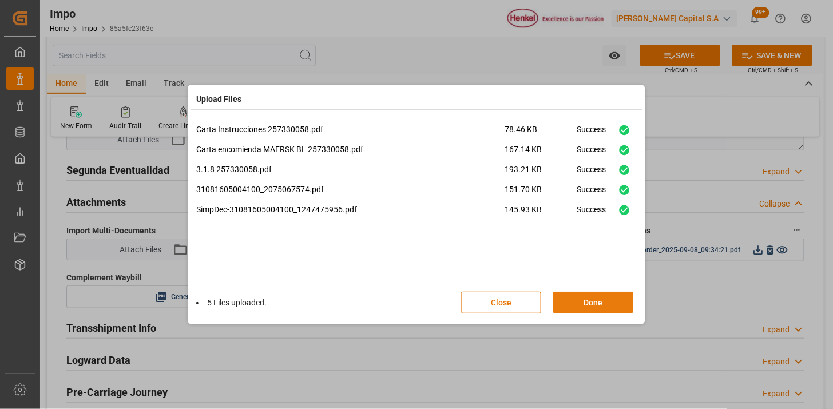
click at [607, 299] on button "Done" at bounding box center [593, 303] width 80 height 22
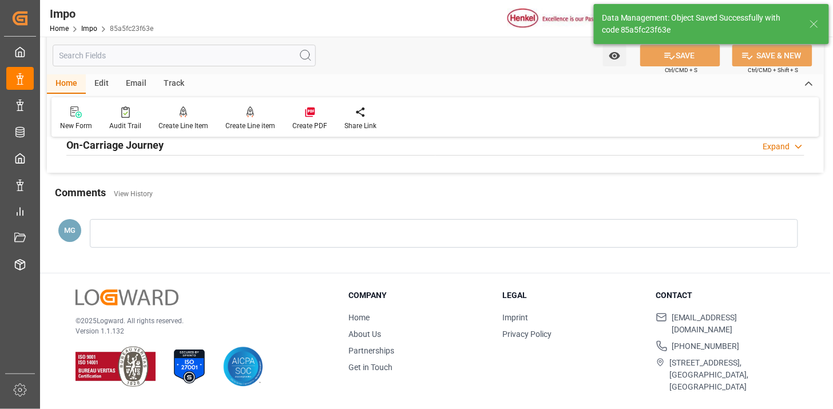
scroll to position [1002, 0]
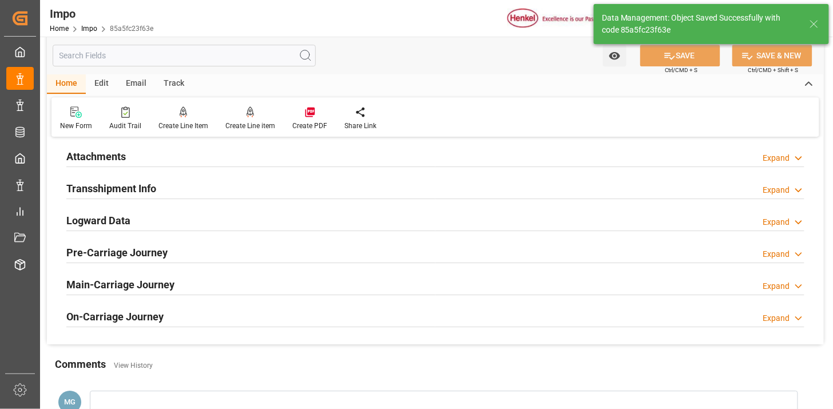
click at [179, 159] on div "Attachments Expand" at bounding box center [435, 156] width 738 height 22
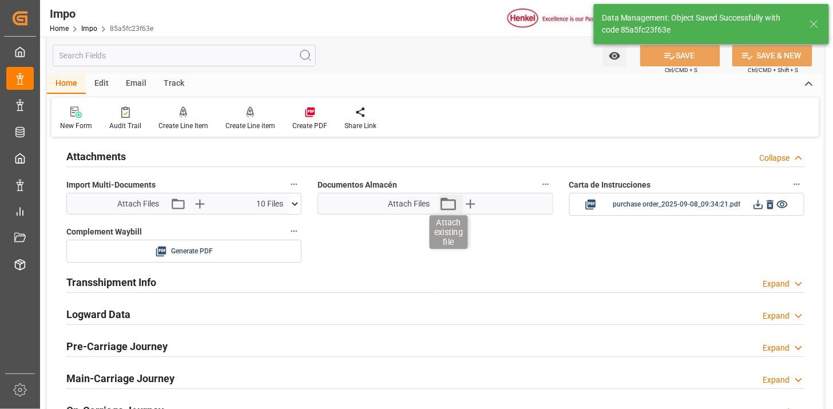
click at [452, 212] on icon "button" at bounding box center [448, 204] width 18 height 18
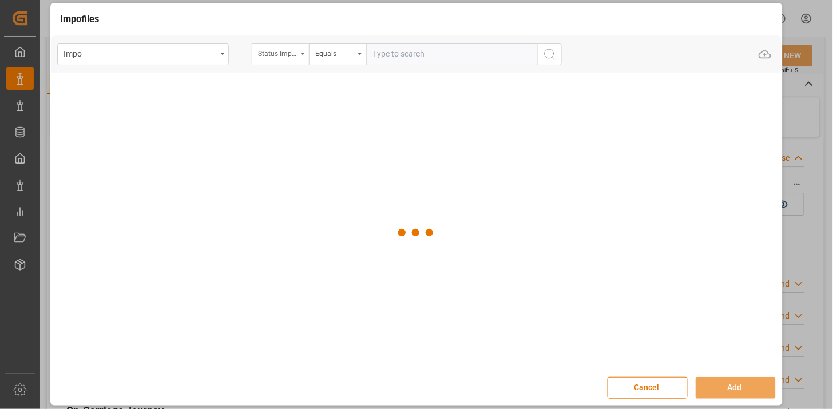
click at [292, 58] on div "Status Importación" at bounding box center [277, 52] width 39 height 13
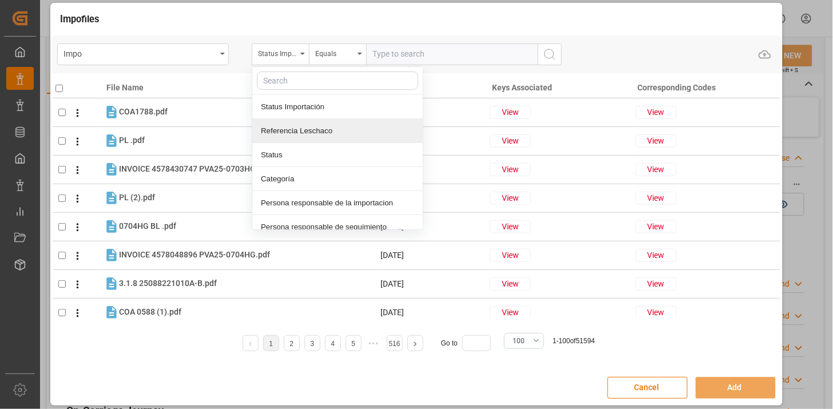
click at [308, 132] on div "Referencia Leschaco" at bounding box center [337, 131] width 171 height 24
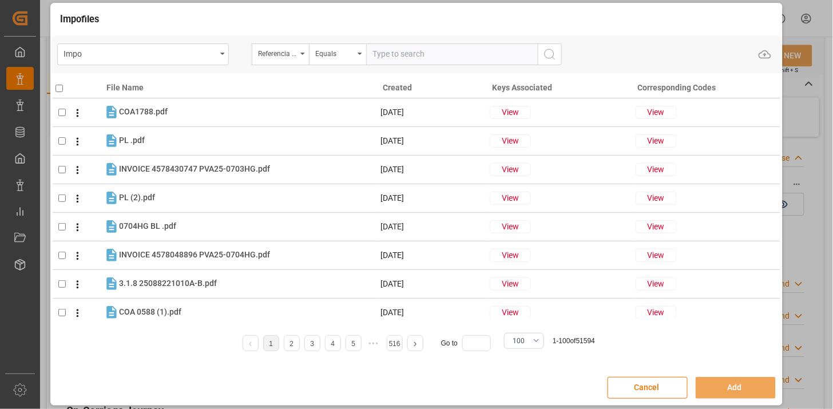
click at [388, 61] on input "text" at bounding box center [452, 54] width 172 height 22
paste input "250906900819"
type input "250906900819"
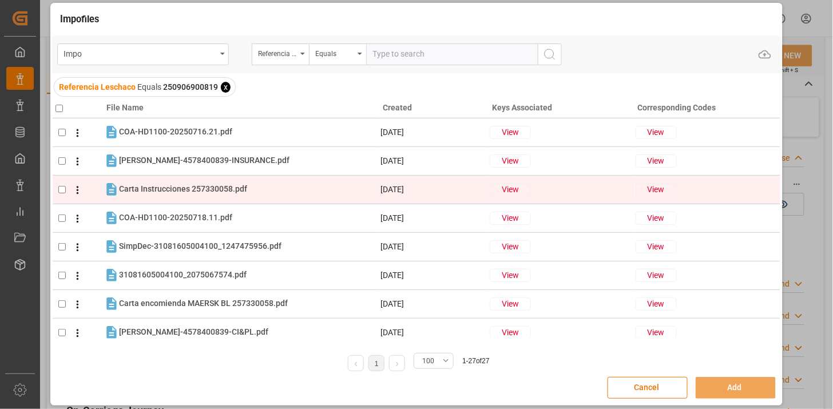
click at [271, 189] on div "Carta Instrucciones 257330058.pdf Carta Instrucciones 257330058.pdf" at bounding box center [249, 189] width 260 height 15
checkbox input "true"
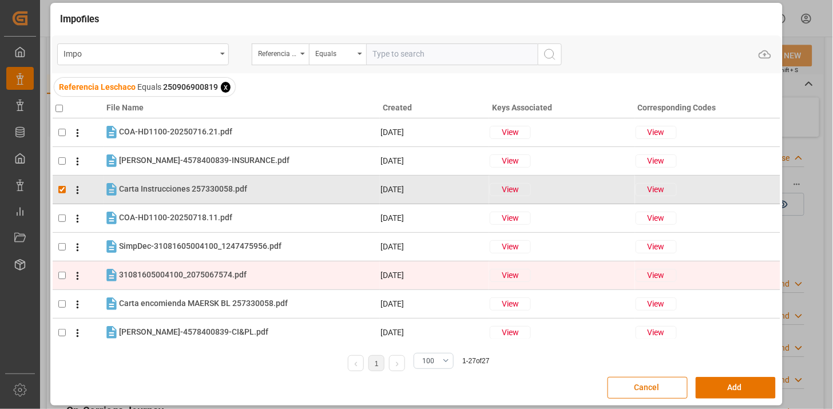
click at [255, 284] on tr "31081605004100_2075067574.pdf 31081605004100_2075067574.pdf 19-09-2025 View View" at bounding box center [417, 275] width 728 height 29
checkbox input "true"
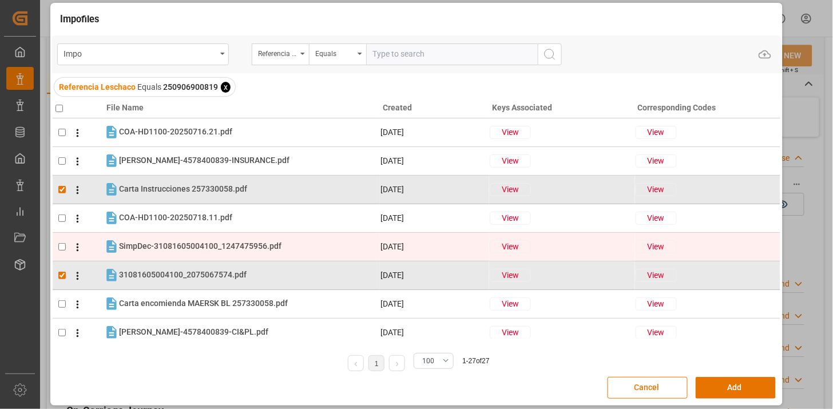
click at [262, 239] on div "SimpDec-31081605004100_1247475956.pdf SimpDec-31081605004100_1247475956.pdf" at bounding box center [249, 246] width 260 height 15
checkbox input "true"
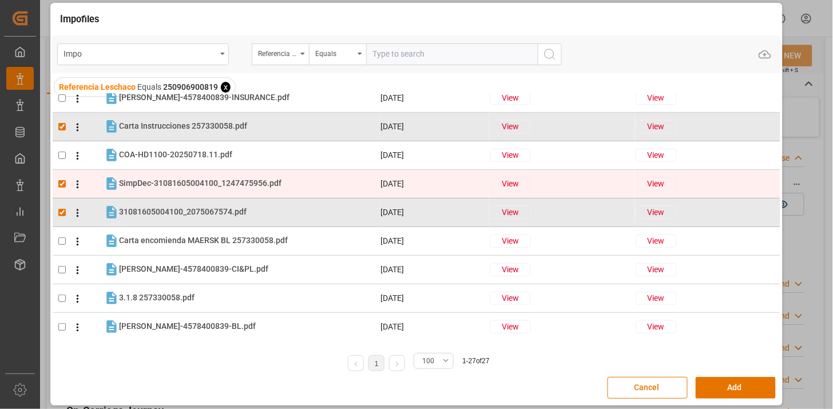
scroll to position [64, 0]
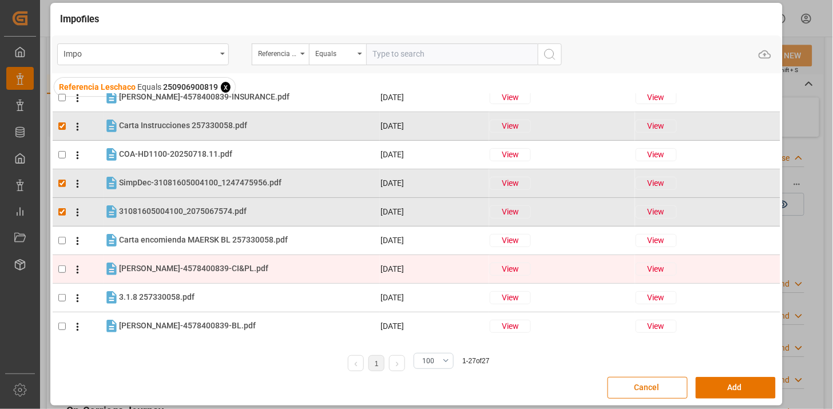
click at [300, 268] on div "HENKEL-4578400839-CI&PL.pdf HENKEL-4578400839-CI&PL.pdf" at bounding box center [249, 269] width 260 height 15
checkbox input "true"
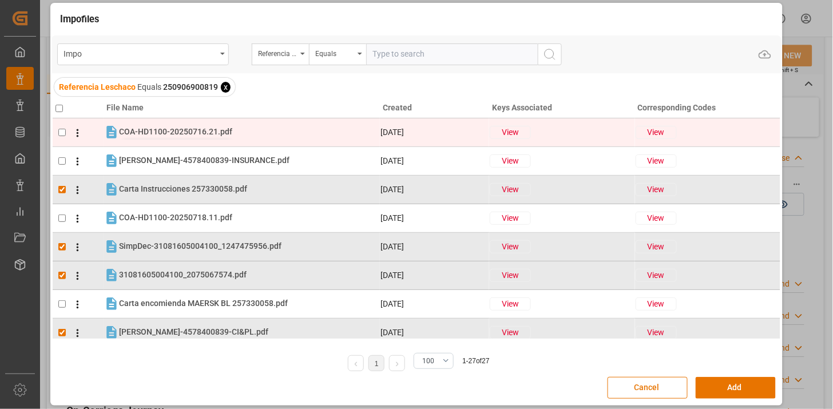
click at [169, 129] on span "COA-HD1100-20250716.21.pdf" at bounding box center [175, 131] width 113 height 9
checkbox input "true"
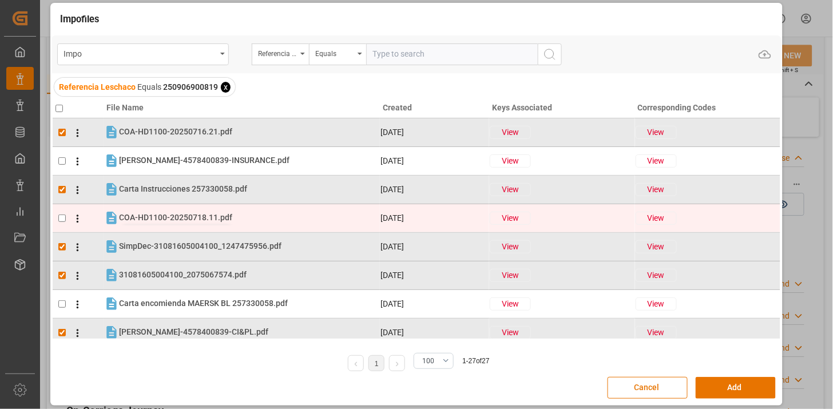
click at [176, 215] on span "COA-HD1100-20250718.11.pdf" at bounding box center [175, 217] width 113 height 9
checkbox input "true"
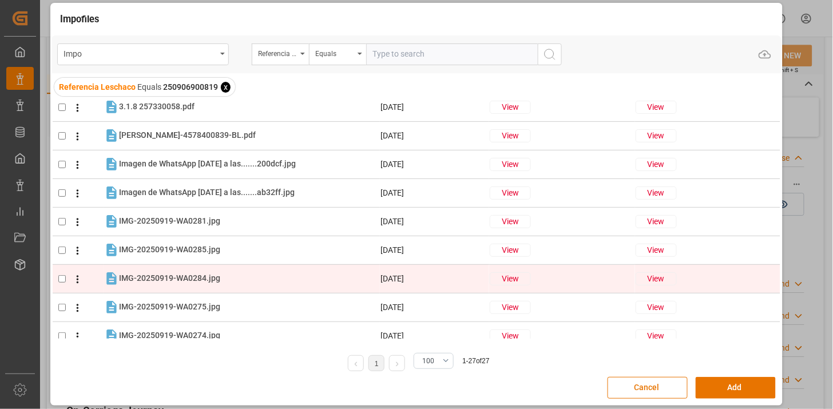
scroll to position [191, 0]
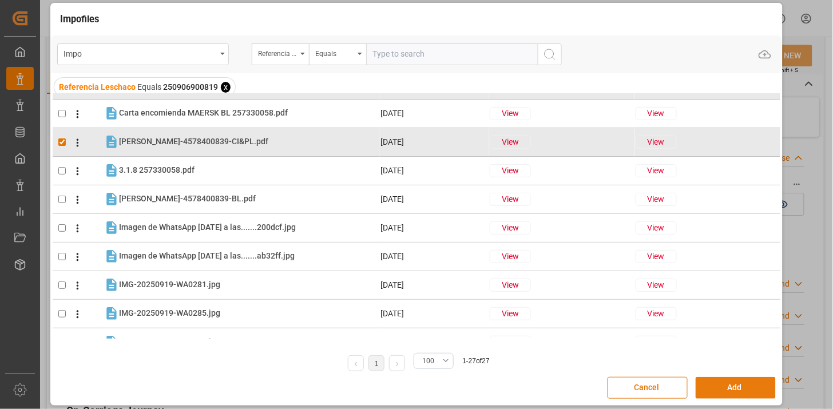
click at [704, 389] on button "Add" at bounding box center [736, 388] width 80 height 22
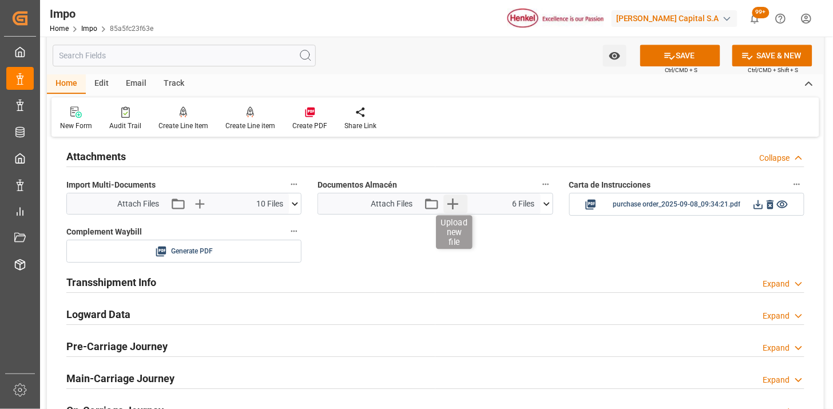
click at [453, 206] on icon "button" at bounding box center [452, 204] width 11 height 11
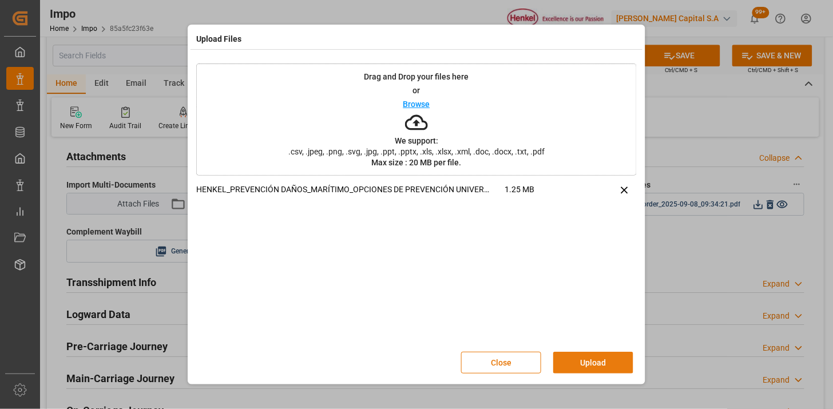
click at [574, 357] on button "Upload" at bounding box center [593, 363] width 80 height 22
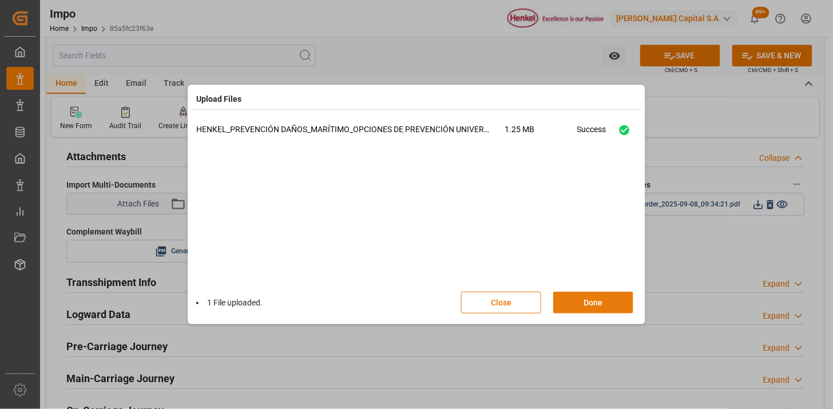
click at [581, 303] on button "Done" at bounding box center [593, 303] width 80 height 22
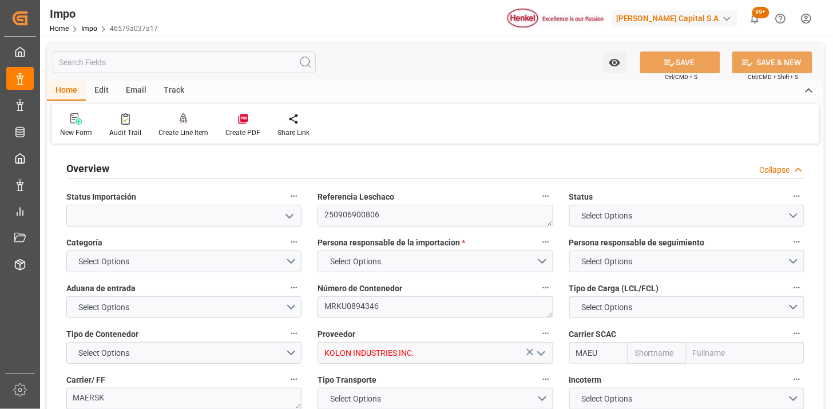
type input "Maersk"
type input "Maersk Line AS"
type input "1"
type input "30"
type input "36"
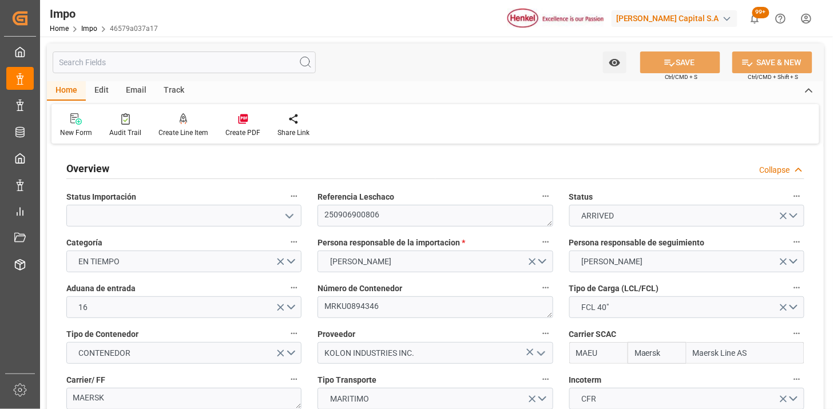
type input "[DATE]"
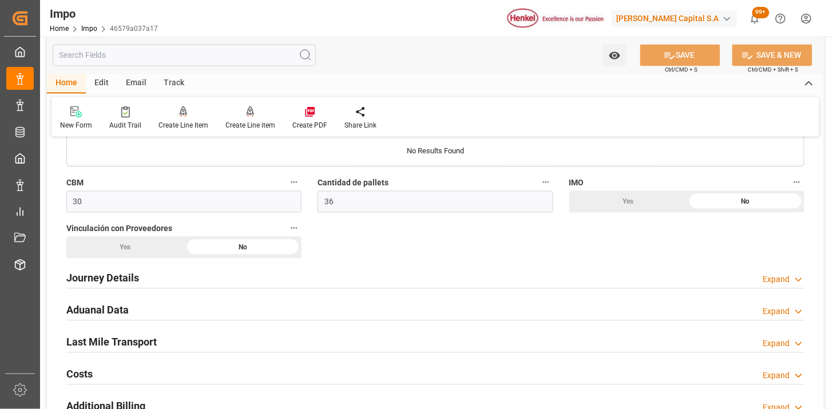
scroll to position [699, 0]
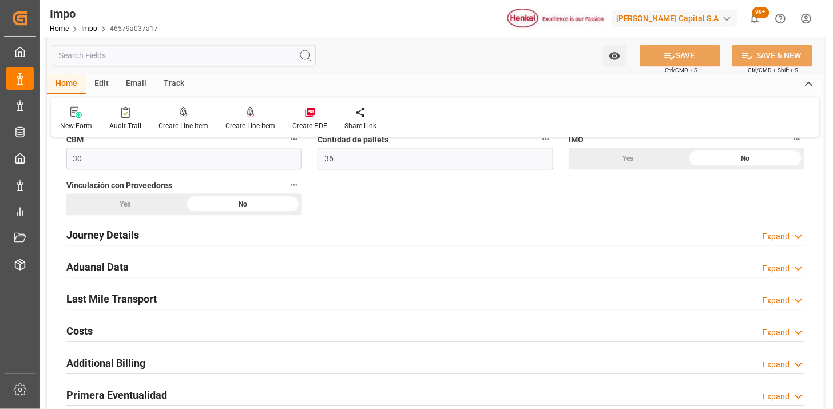
click at [302, 277] on div at bounding box center [435, 277] width 738 height 1
drag, startPoint x: 312, startPoint y: 264, endPoint x: 301, endPoint y: 256, distance: 13.5
click at [312, 264] on div "Aduanal Data Expand" at bounding box center [435, 266] width 738 height 22
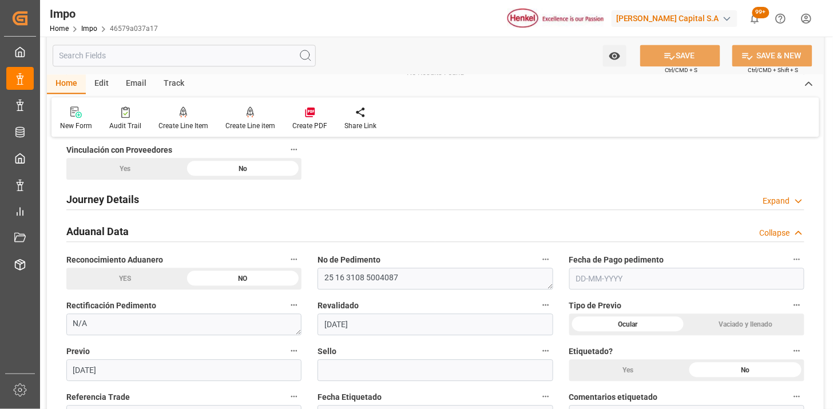
scroll to position [763, 0]
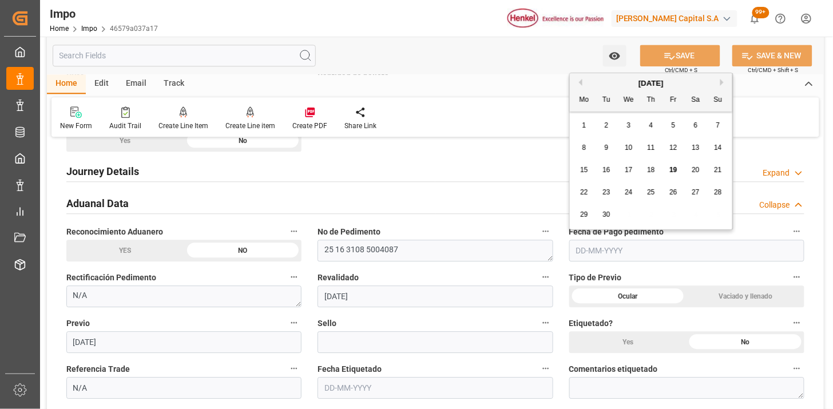
click at [581, 254] on input "text" at bounding box center [686, 251] width 235 height 22
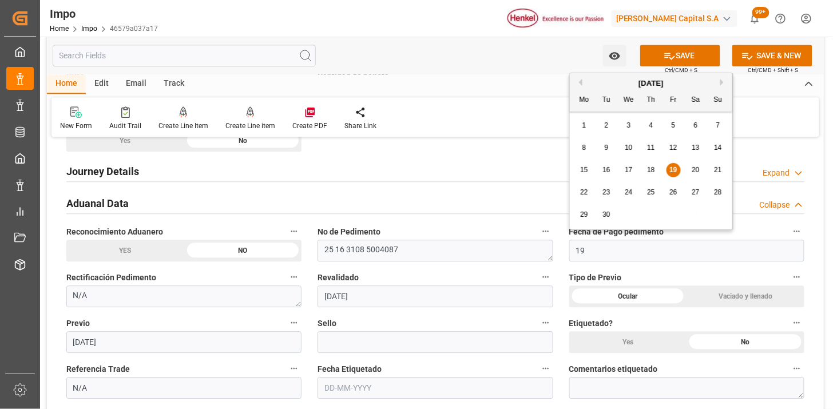
type input "[DATE]"
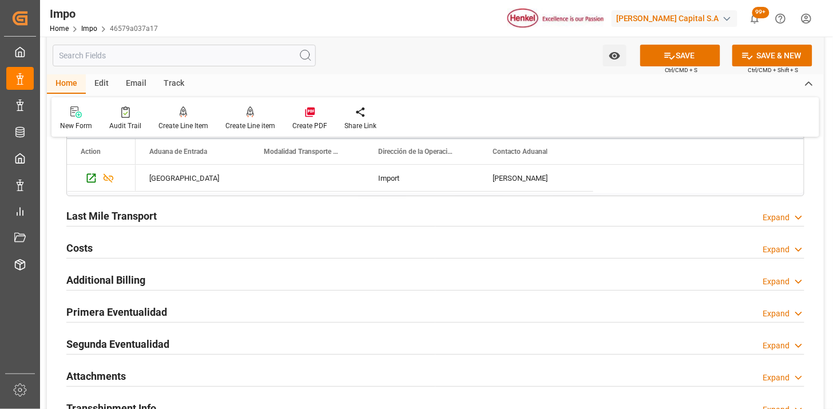
scroll to position [1208, 0]
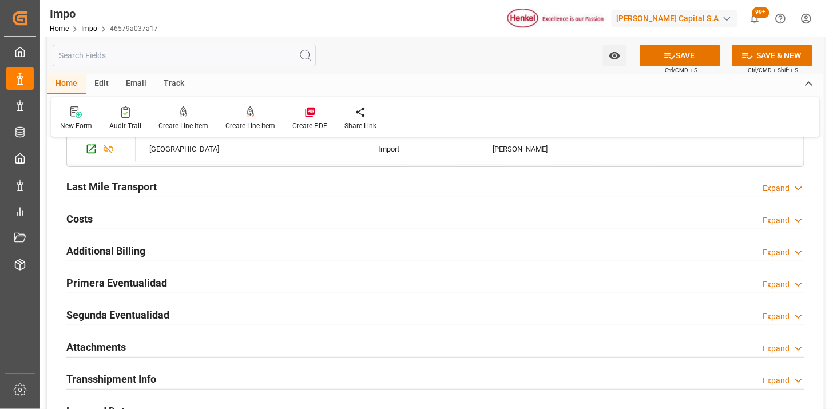
click at [279, 186] on div "Last Mile Transport Expand" at bounding box center [435, 186] width 738 height 22
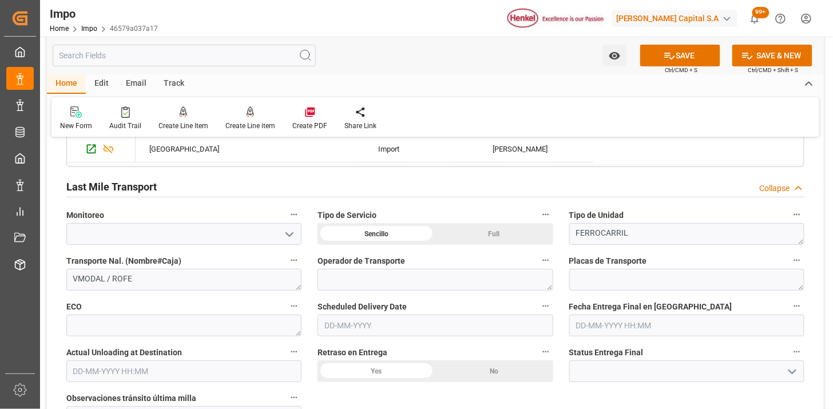
click at [279, 186] on div "Last Mile Transport Collapse" at bounding box center [435, 186] width 738 height 22
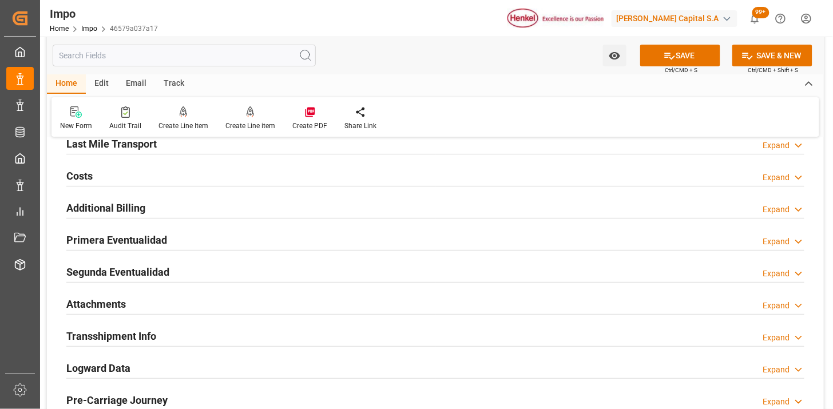
scroll to position [1272, 0]
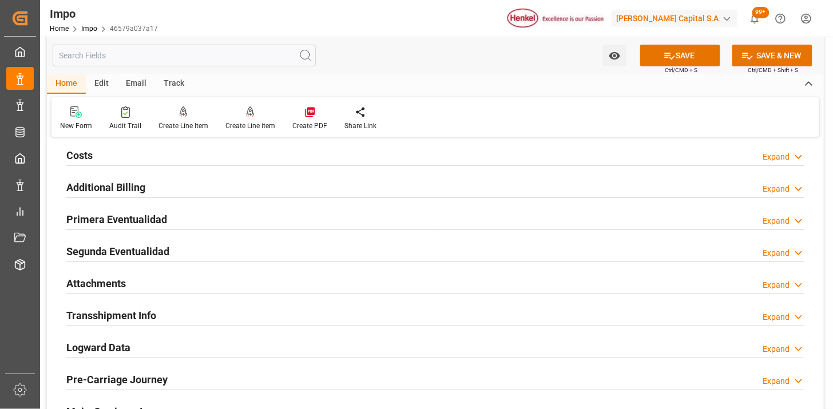
drag, startPoint x: 261, startPoint y: 213, endPoint x: 399, endPoint y: 294, distance: 160.1
click at [261, 213] on div "Primera Eventualidad Expand" at bounding box center [435, 219] width 738 height 22
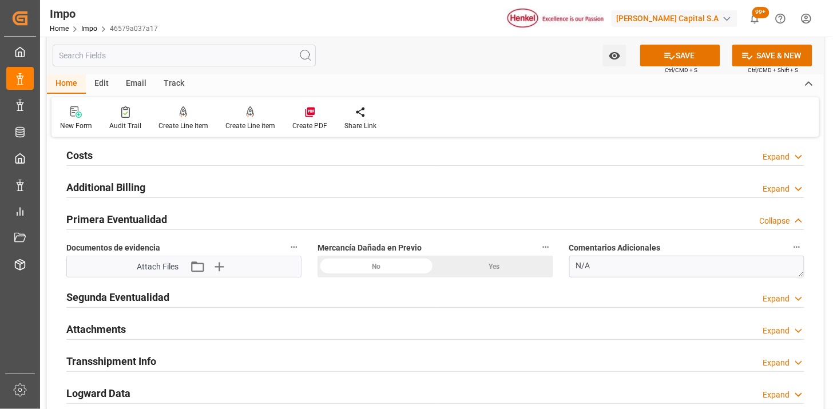
click at [390, 273] on div "No" at bounding box center [377, 267] width 118 height 22
click at [221, 266] on icon "button" at bounding box center [218, 267] width 11 height 11
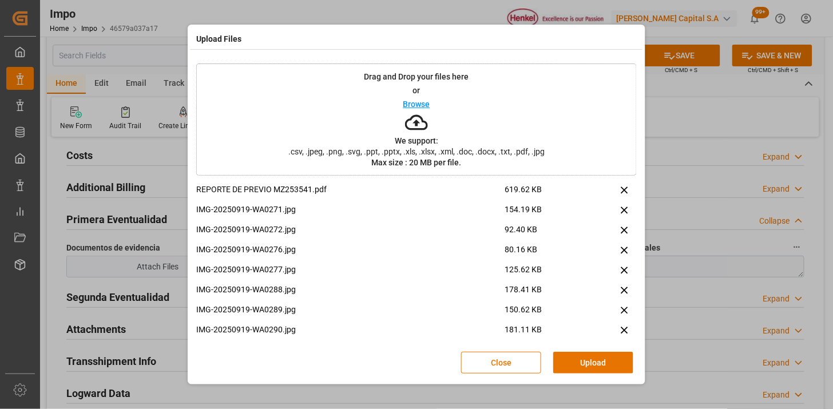
click at [597, 363] on button "Upload" at bounding box center [593, 363] width 80 height 22
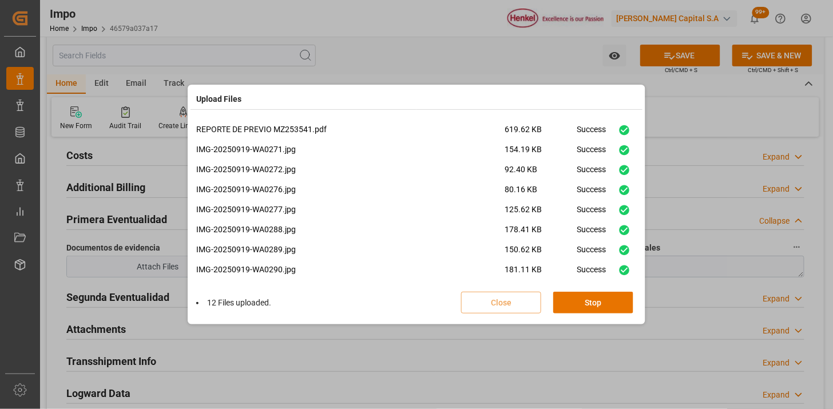
scroll to position [188, 0]
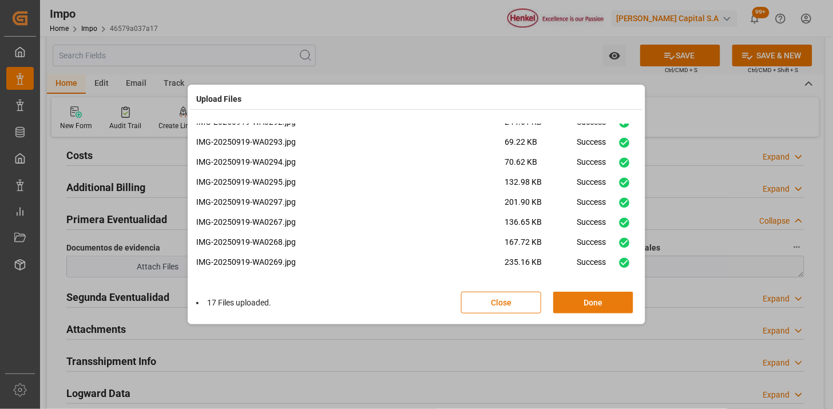
click at [616, 298] on button "Done" at bounding box center [593, 303] width 80 height 22
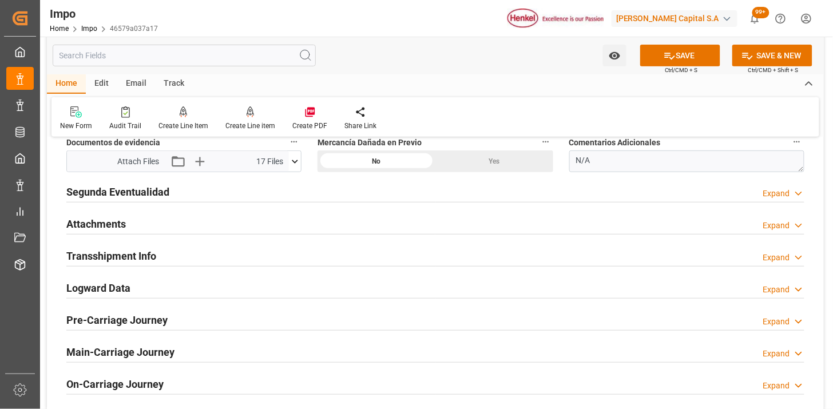
scroll to position [1399, 0]
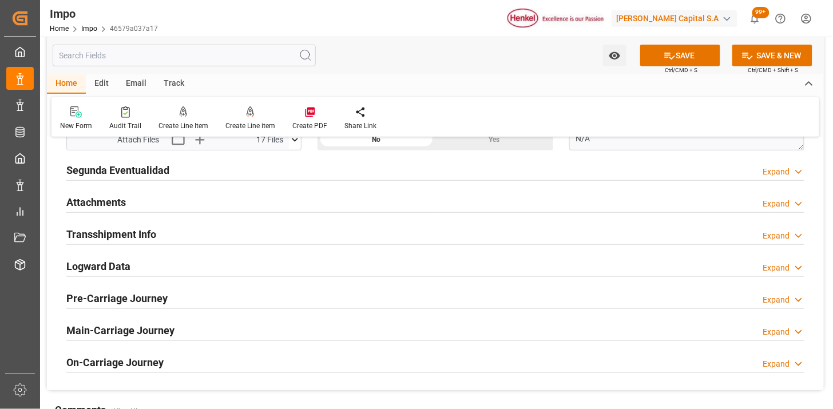
click at [226, 199] on div "Attachments Expand" at bounding box center [435, 202] width 738 height 22
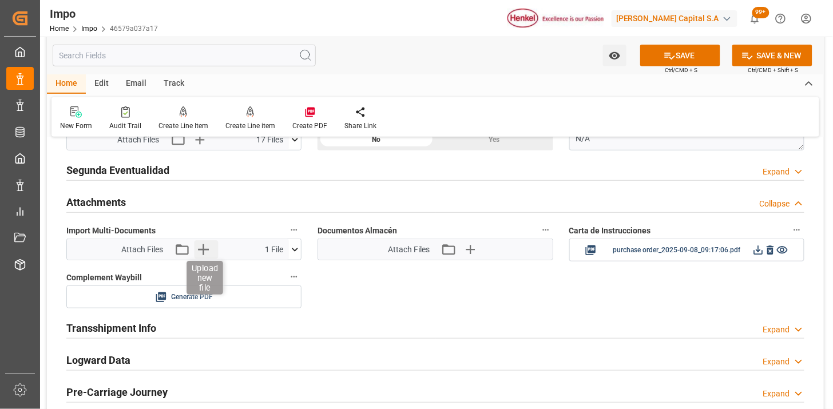
click at [209, 255] on icon "button" at bounding box center [204, 249] width 18 height 18
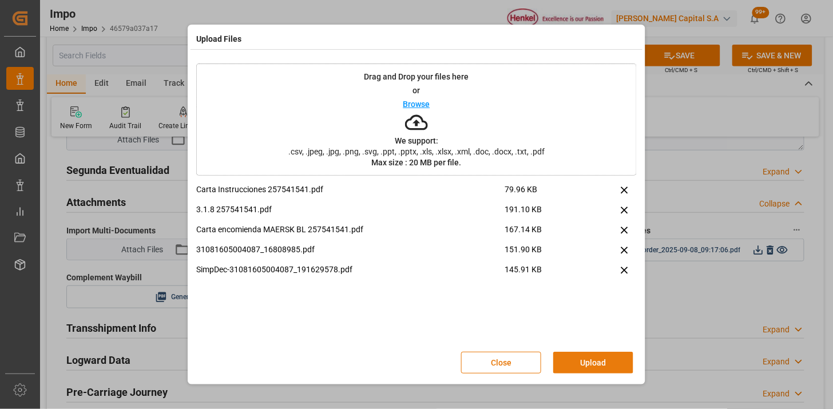
click at [594, 367] on button "Upload" at bounding box center [593, 363] width 80 height 22
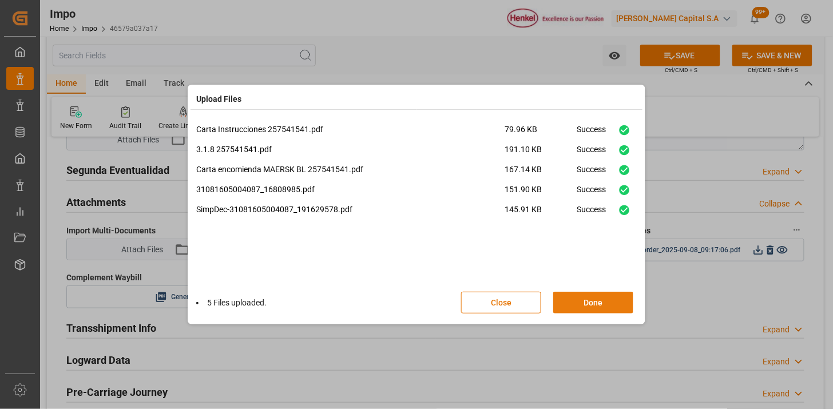
click at [596, 306] on button "Done" at bounding box center [593, 303] width 80 height 22
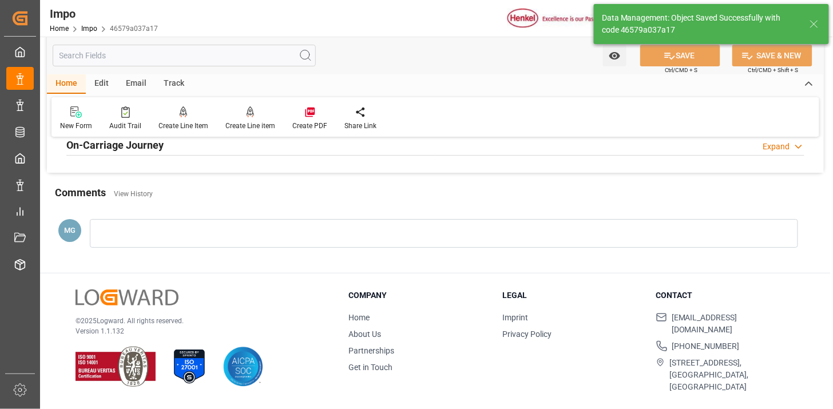
scroll to position [1002, 0]
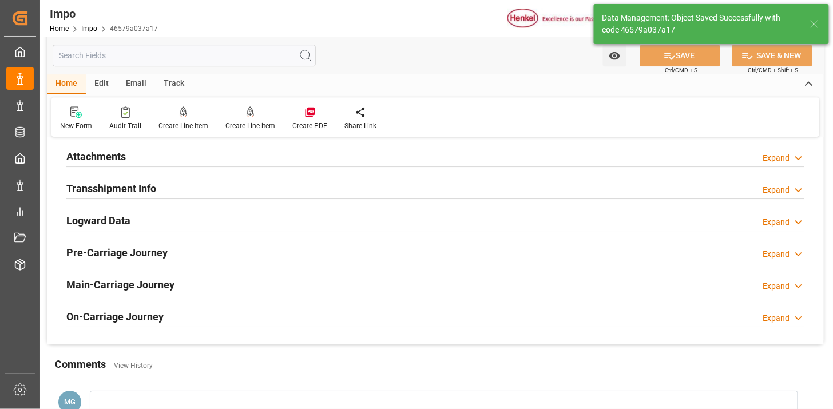
click at [208, 153] on div "Attachments Expand" at bounding box center [435, 156] width 738 height 22
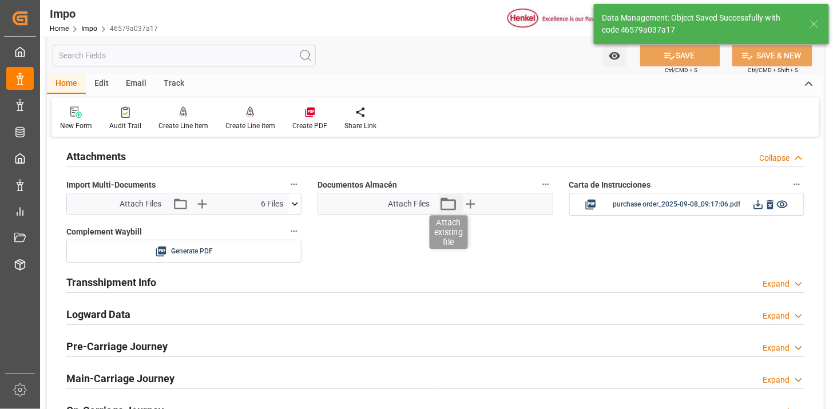
click at [443, 200] on icon "button" at bounding box center [448, 203] width 15 height 13
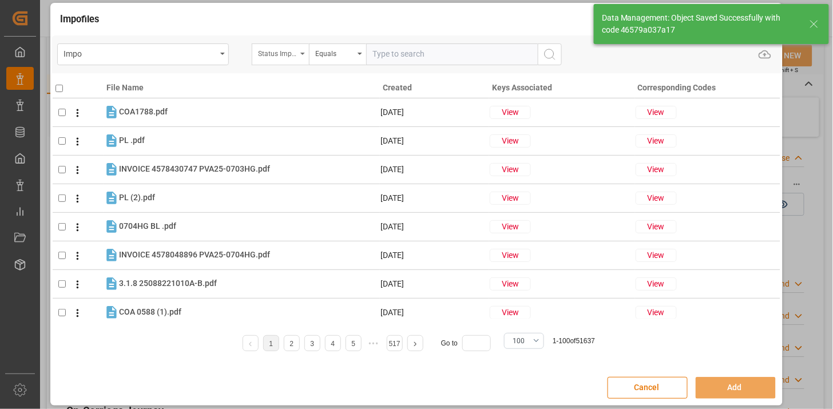
click at [293, 57] on div "Status Importación" at bounding box center [277, 52] width 39 height 13
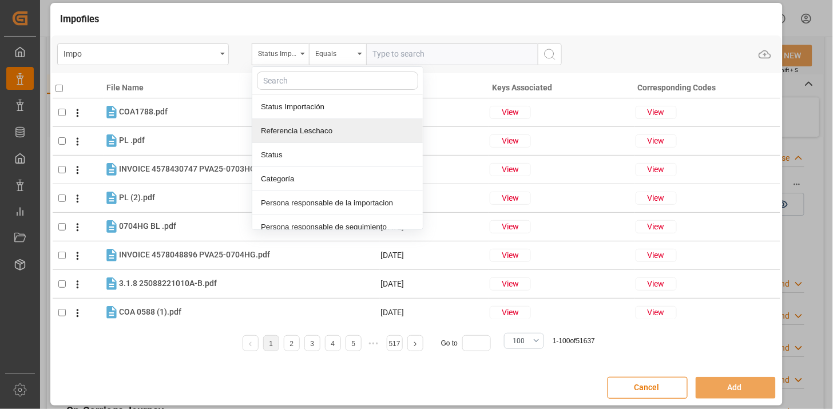
drag, startPoint x: 312, startPoint y: 129, endPoint x: 393, endPoint y: 62, distance: 105.3
click at [316, 127] on div "Referencia Leschaco" at bounding box center [337, 131] width 171 height 24
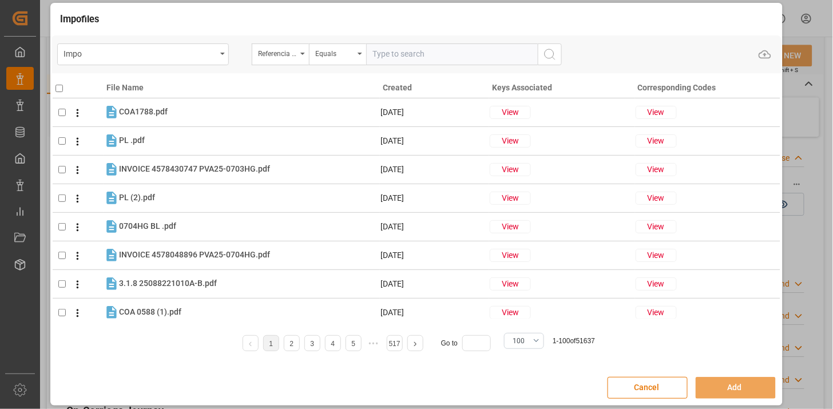
click at [401, 49] on input "text" at bounding box center [452, 54] width 172 height 22
paste input "250906900806"
type input "250906900806"
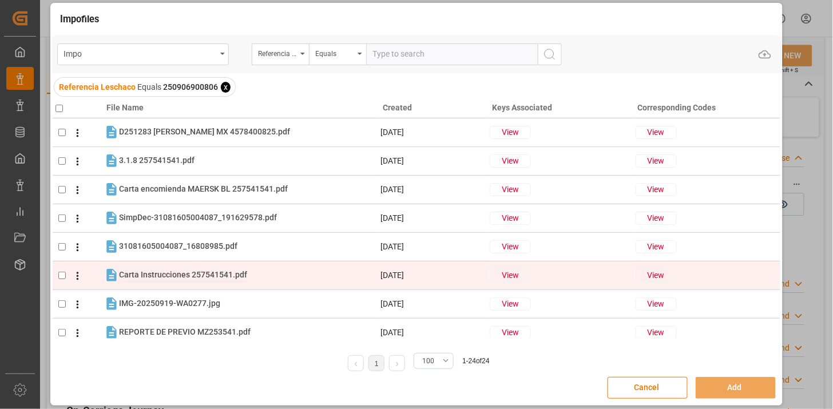
click at [214, 271] on span "Carta Instrucciones 257541541.pdf" at bounding box center [183, 274] width 128 height 9
checkbox input "true"
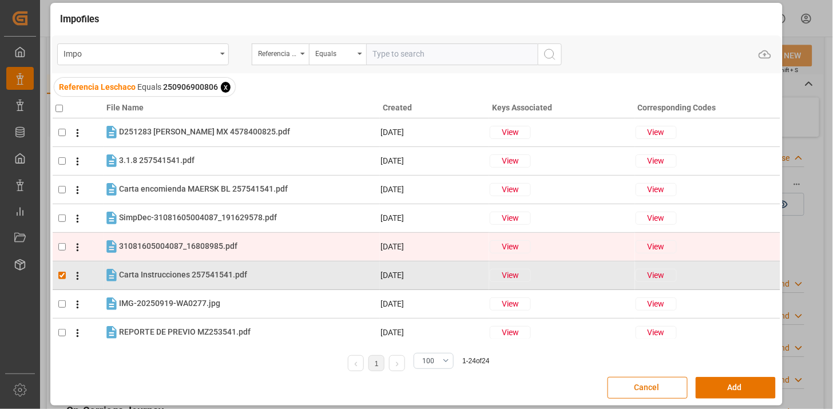
drag, startPoint x: 213, startPoint y: 244, endPoint x: 212, endPoint y: 238, distance: 5.8
click at [212, 242] on span "31081605004087_16808985.pdf" at bounding box center [178, 245] width 118 height 9
checkbox input "true"
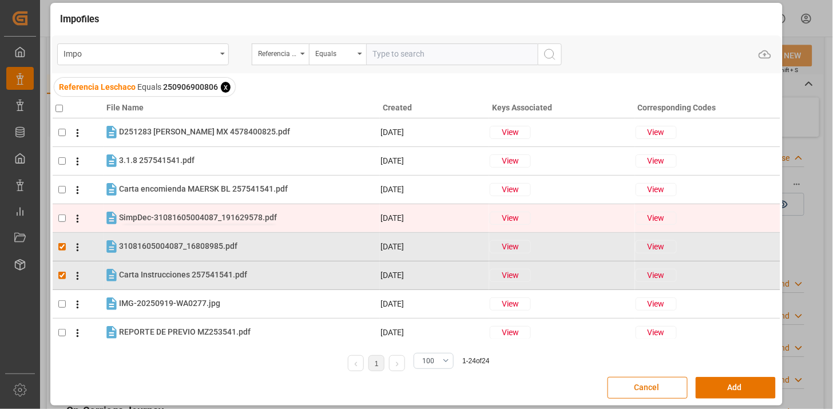
click at [210, 216] on span "SimpDec-31081605004087_191629578.pdf" at bounding box center [198, 217] width 158 height 9
checkbox input "true"
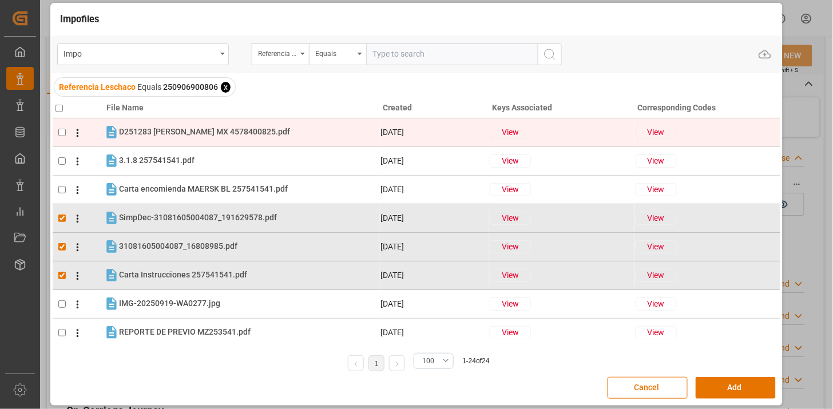
click at [230, 122] on tr "D251283 [PERSON_NAME] MX 4578400825.pdf D251283 [PERSON_NAME] MX 4578400825.pdf…" at bounding box center [417, 132] width 728 height 29
checkbox input "true"
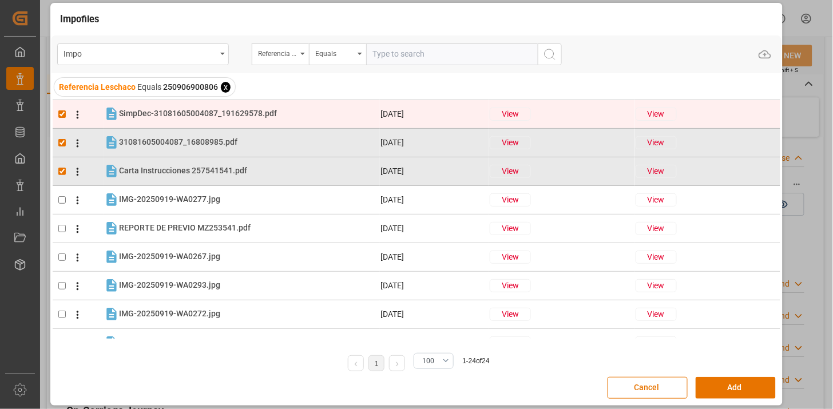
scroll to position [127, 0]
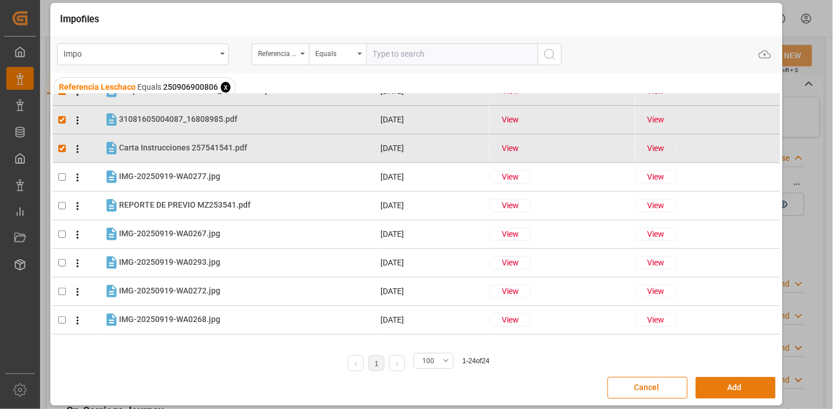
click at [724, 389] on button "Add" at bounding box center [736, 388] width 80 height 22
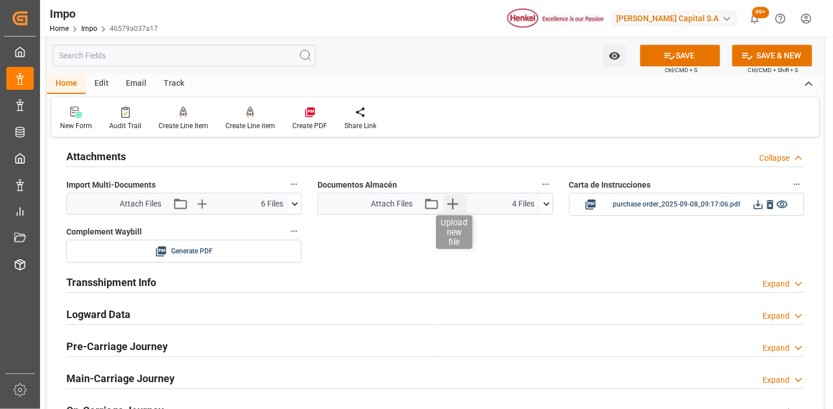
drag, startPoint x: 458, startPoint y: 216, endPoint x: 453, endPoint y: 210, distance: 7.3
click at [456, 215] on div "Documentos Almacén Attach Files Attach existing file Upload new file 4 Files Ca…" at bounding box center [435, 196] width 251 height 47
click at [448, 203] on icon "button" at bounding box center [452, 204] width 11 height 11
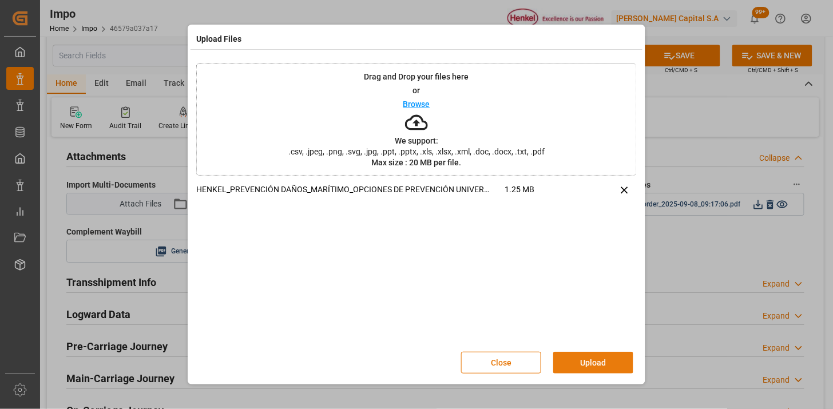
click at [590, 368] on button "Upload" at bounding box center [593, 363] width 80 height 22
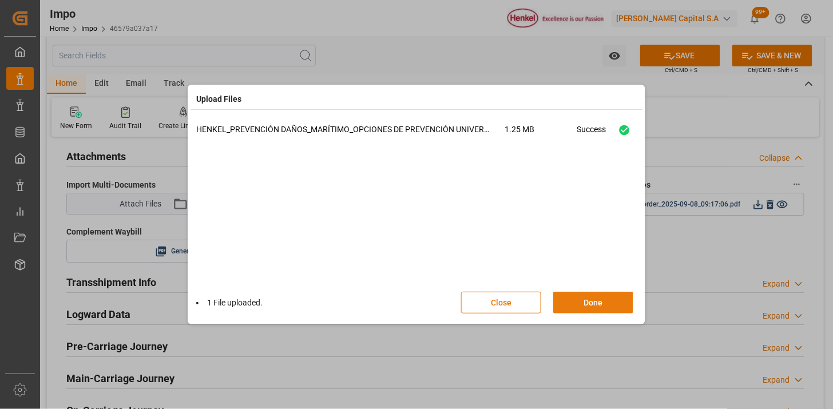
click at [600, 300] on button "Done" at bounding box center [593, 303] width 80 height 22
